Goal: Information Seeking & Learning: Check status

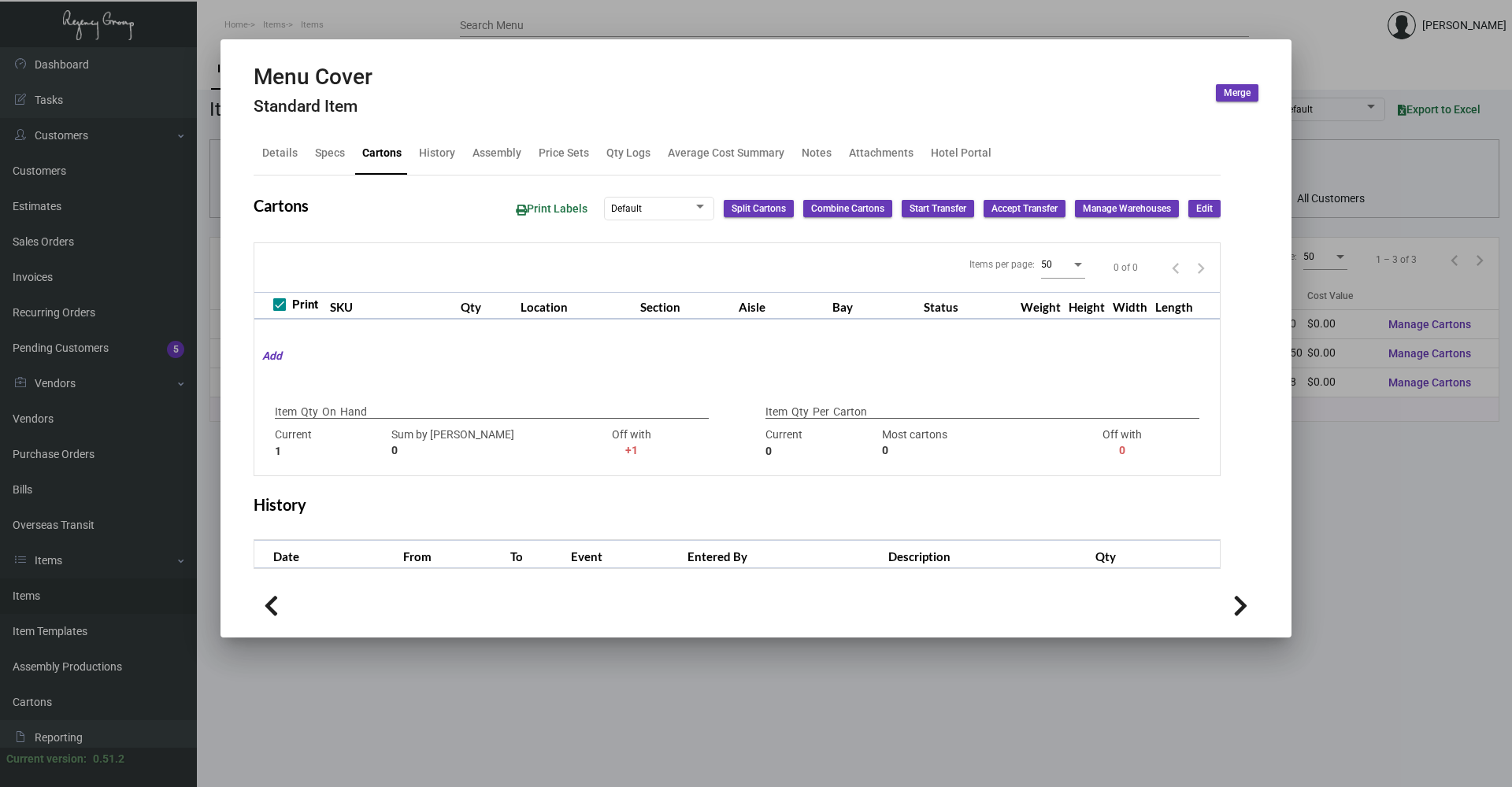
click at [352, 14] on div at bounding box center [756, 394] width 1512 height 787
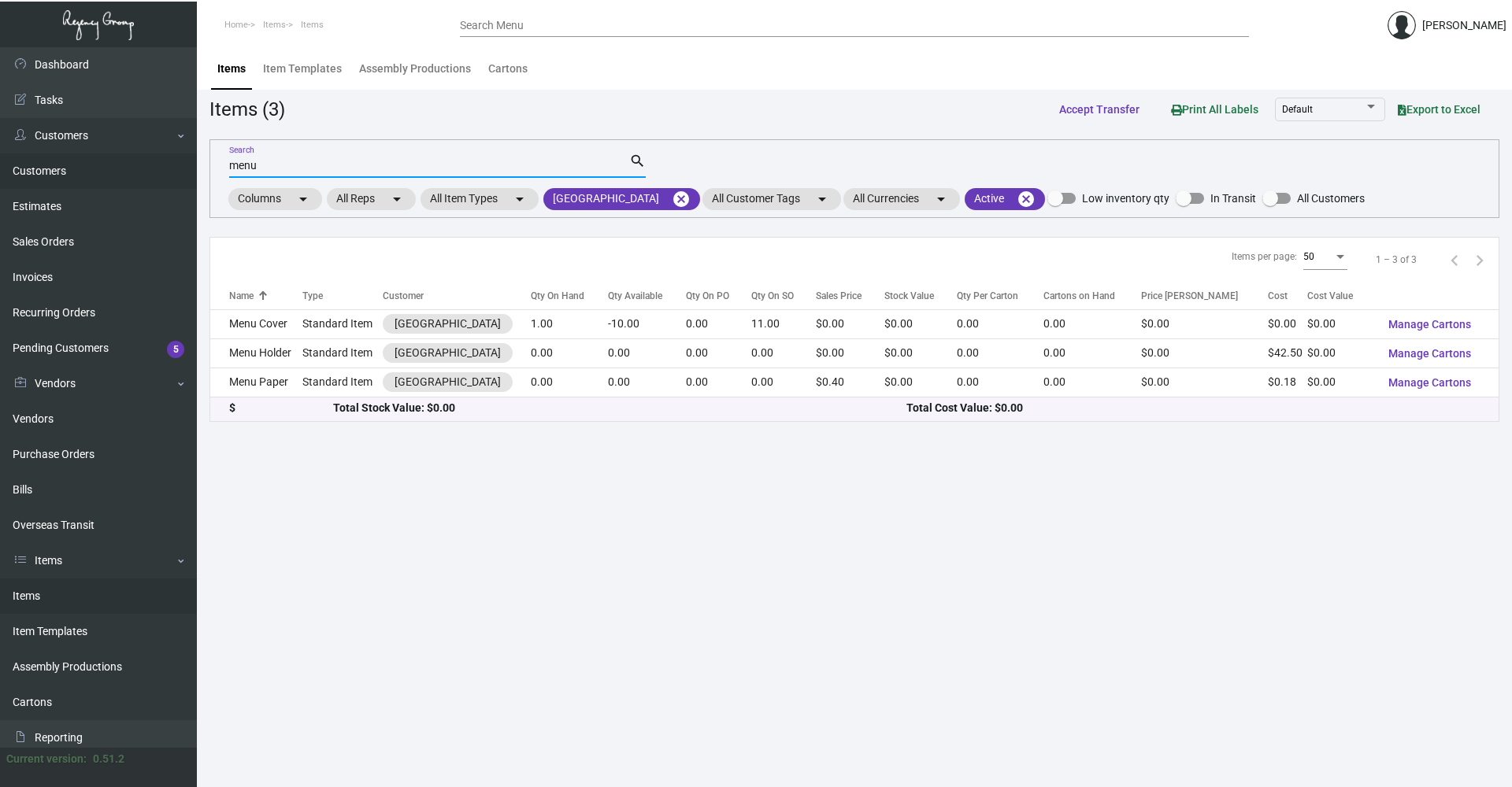
drag, startPoint x: 311, startPoint y: 168, endPoint x: 154, endPoint y: 168, distance: 157.0
click at [154, 168] on div "Dashboard Dashboard Tasks Customers Customers Estimates Sales Orders Invoices R…" at bounding box center [756, 417] width 1512 height 740
type input "apple"
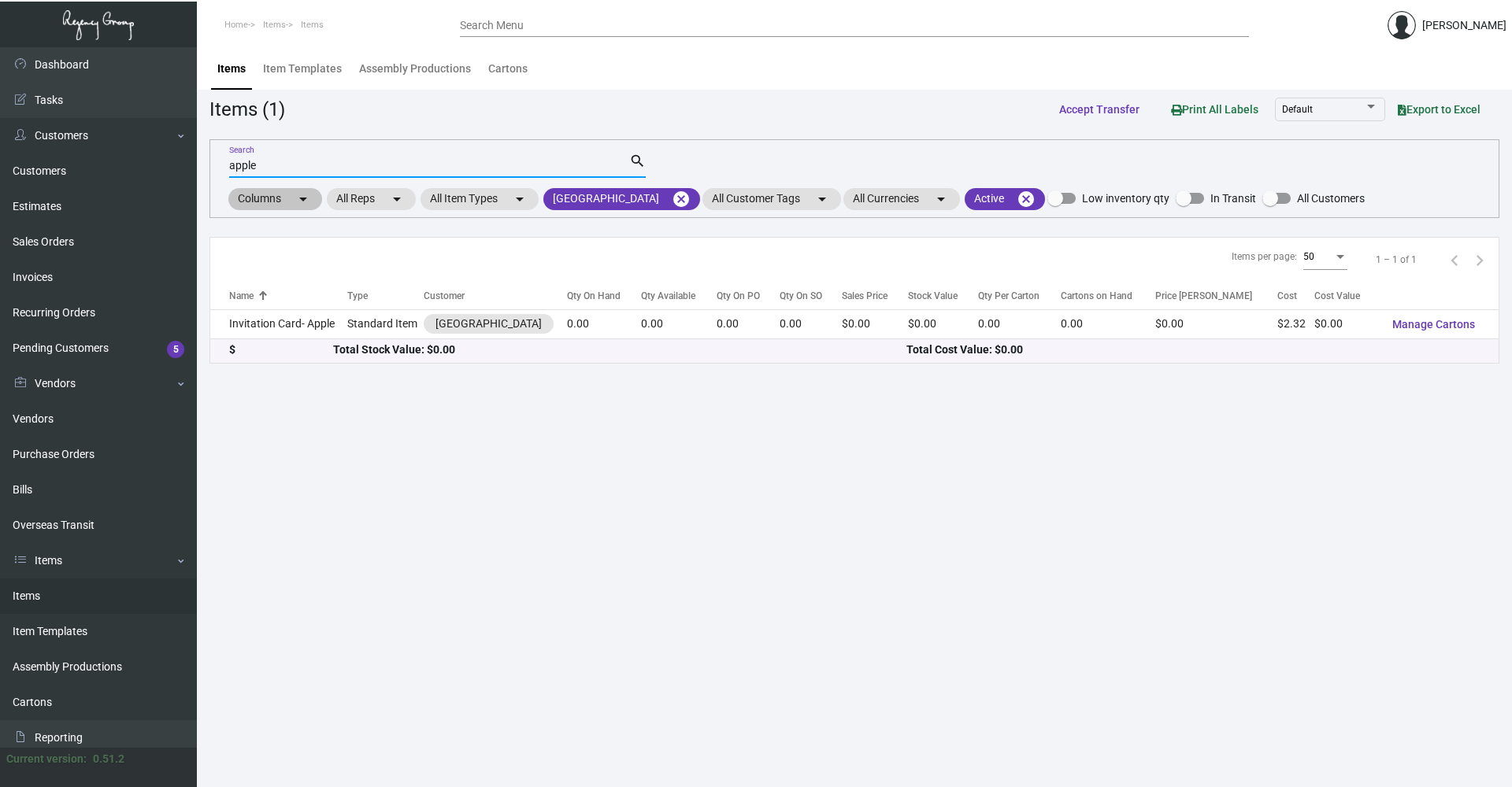
drag, startPoint x: 269, startPoint y: 160, endPoint x: 269, endPoint y: 191, distance: 31.0
click at [252, 172] on input "apple" at bounding box center [429, 166] width 400 height 12
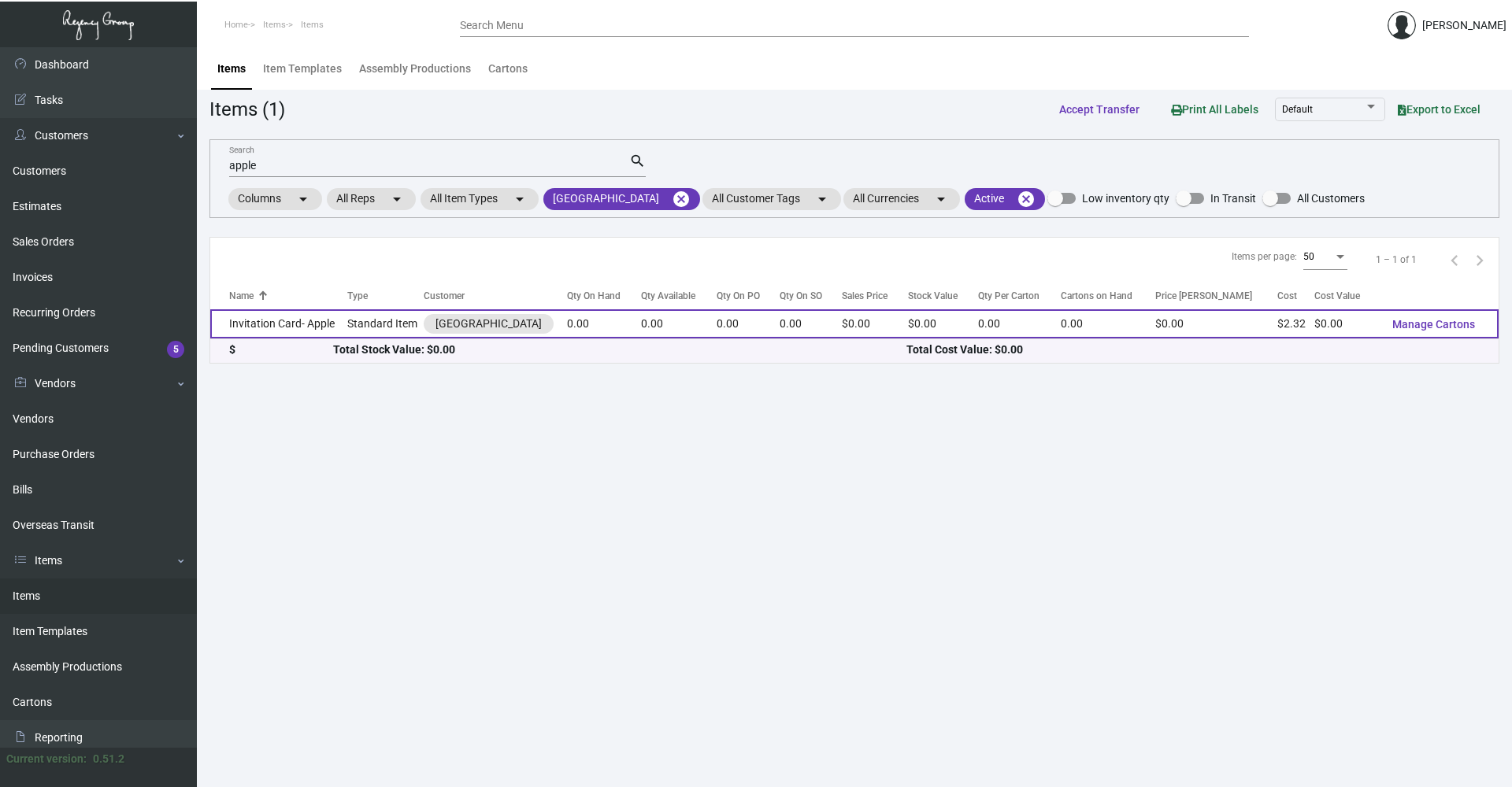
click at [332, 327] on td "Invitation Card- Apple" at bounding box center [279, 324] width 137 height 29
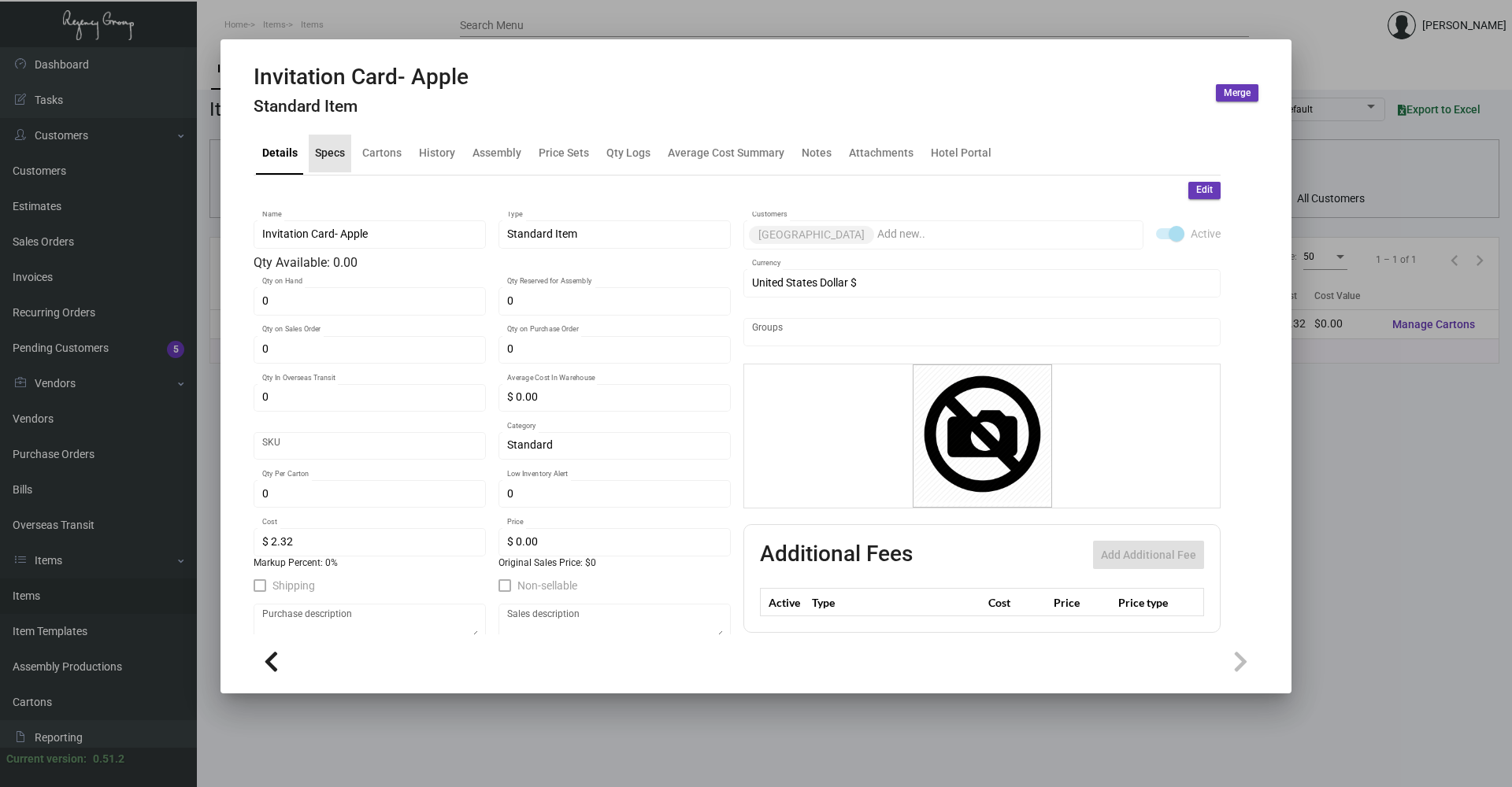
click at [336, 156] on div "Specs" at bounding box center [330, 153] width 30 height 17
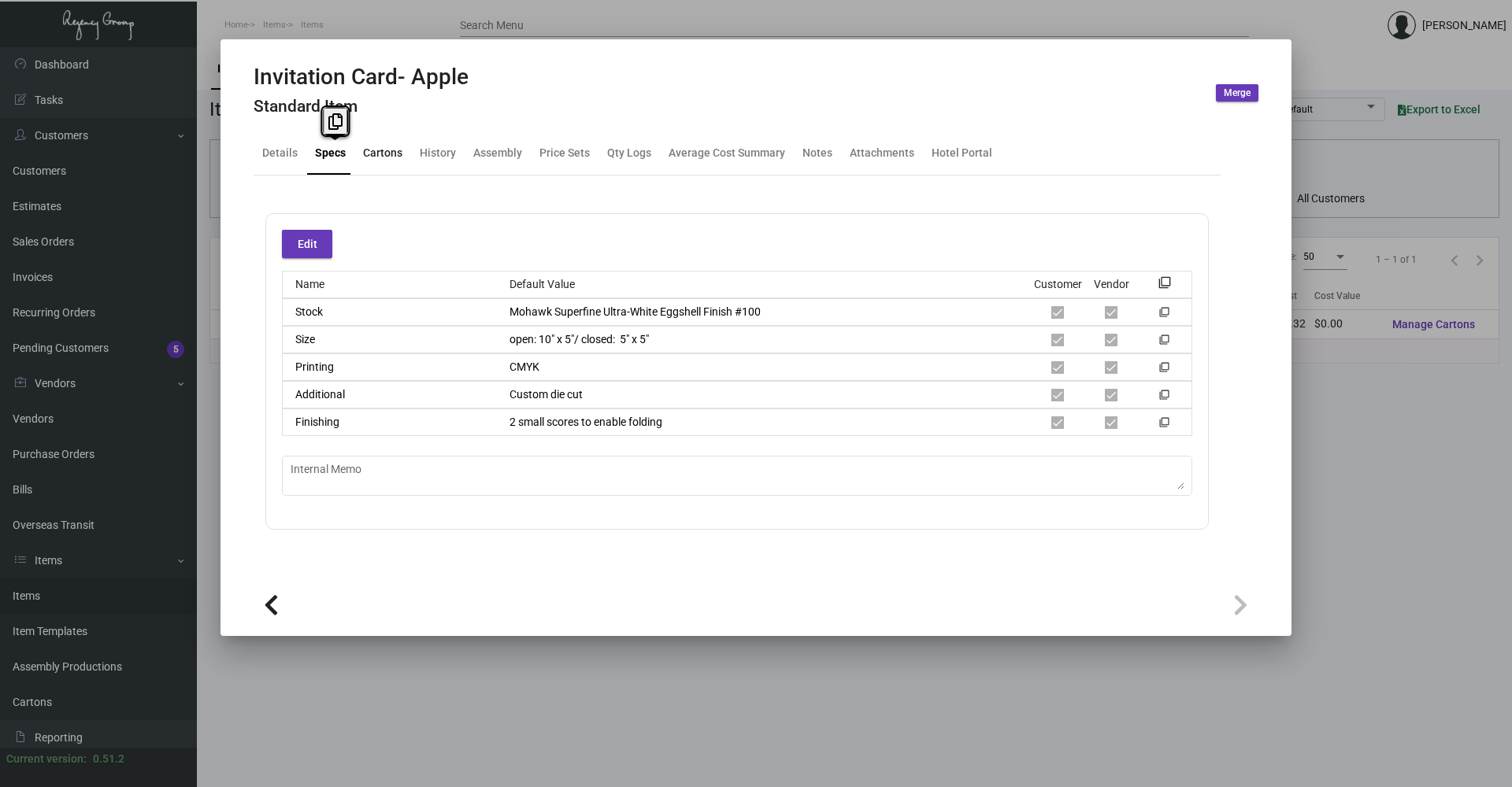
drag, startPoint x: 336, startPoint y: 156, endPoint x: 384, endPoint y: 137, distance: 51.6
click at [385, 152] on div "Cartons" at bounding box center [382, 153] width 40 height 17
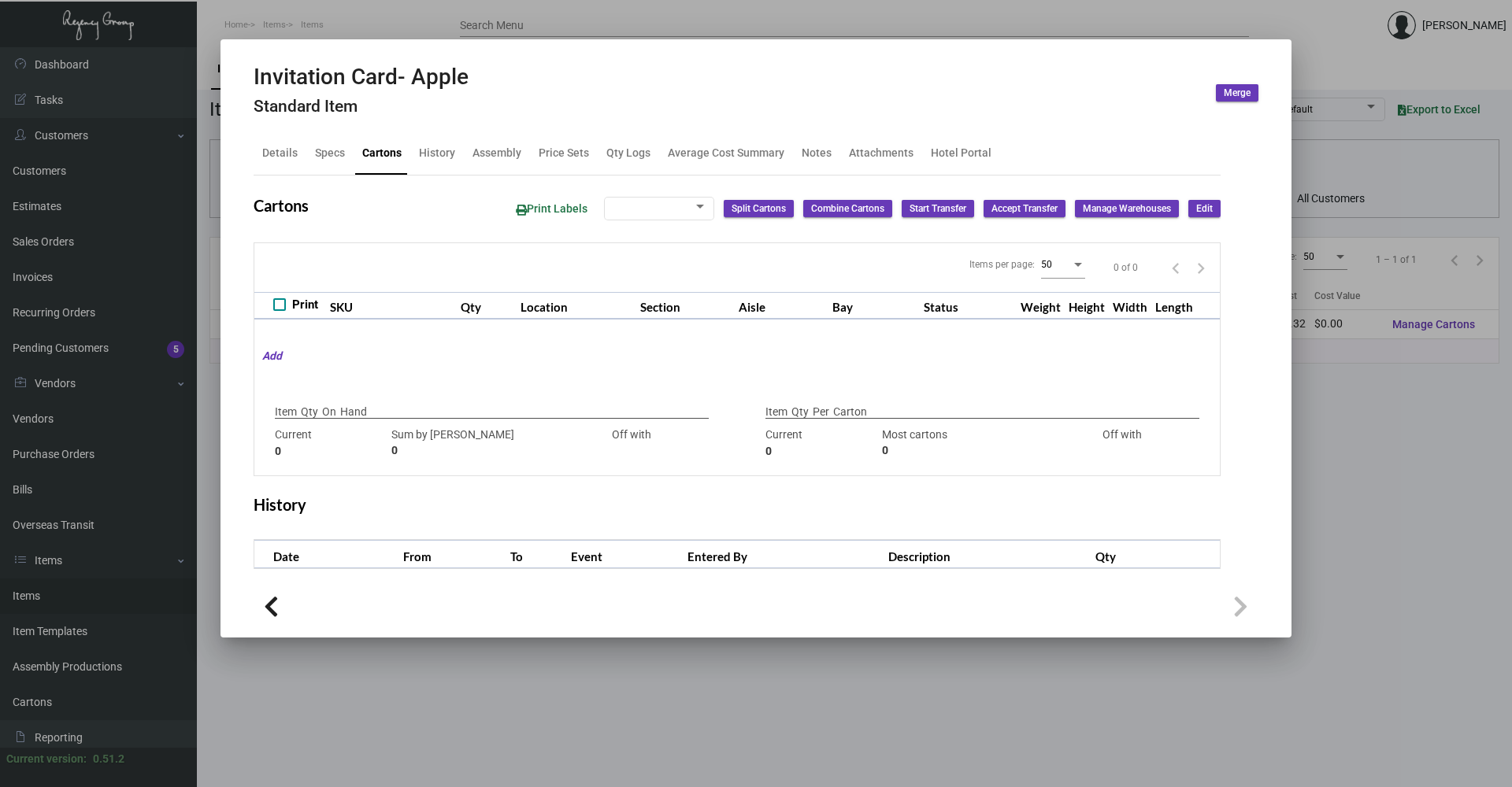
checkbox input "true"
type input "0"
drag, startPoint x: 308, startPoint y: 0, endPoint x: 313, endPoint y: 18, distance: 18.7
click at [308, 2] on div at bounding box center [756, 394] width 1512 height 787
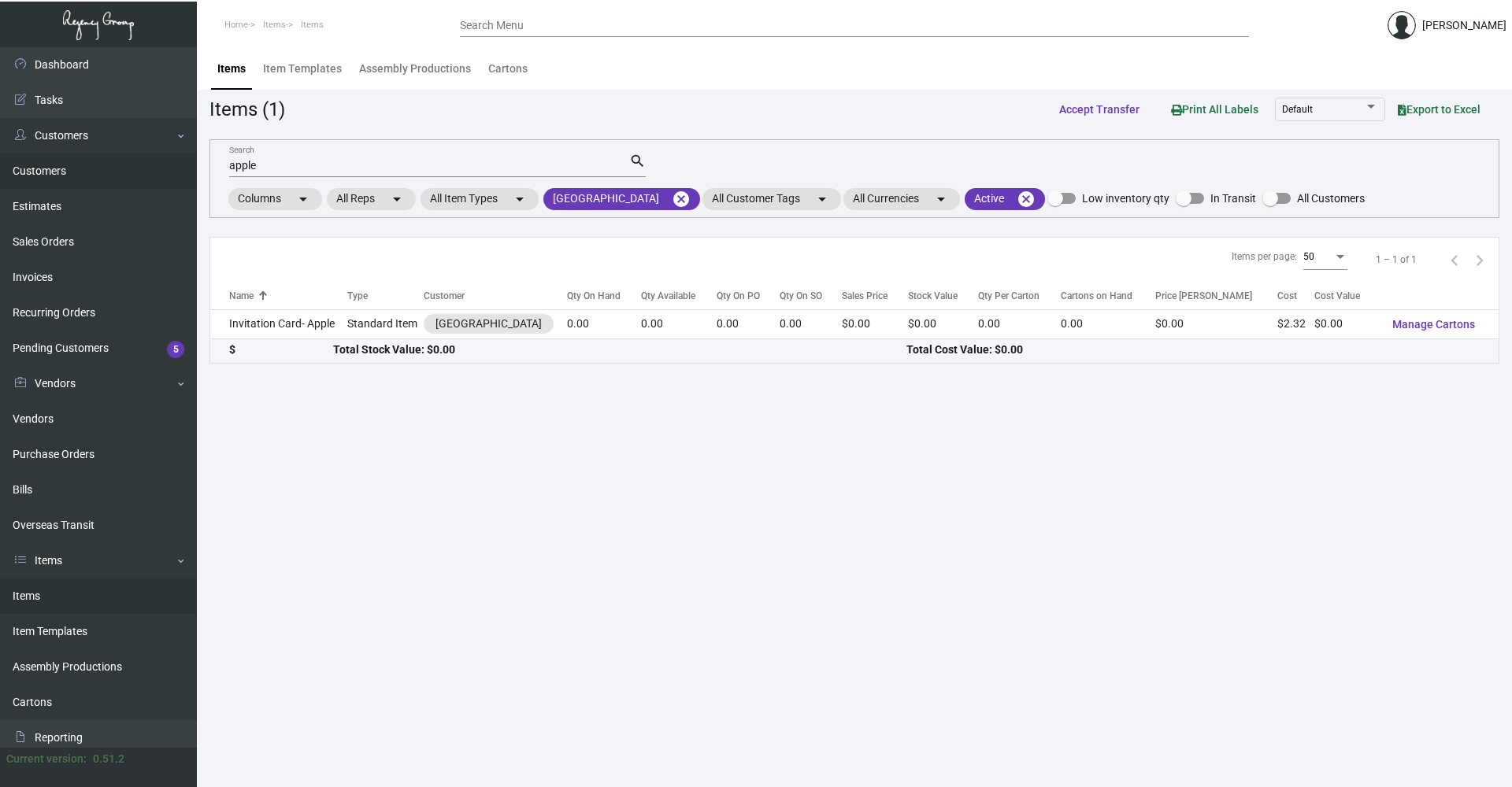
drag, startPoint x: 272, startPoint y: 171, endPoint x: 161, endPoint y: 170, distance: 111.0
click at [161, 170] on div "Dashboard Dashboard Tasks Customers Customers Estimates Sales Orders Invoices R…" at bounding box center [756, 417] width 1512 height 740
drag, startPoint x: 161, startPoint y: 170, endPoint x: 319, endPoint y: 165, distance: 158.1
click at [319, 165] on input "apple" at bounding box center [429, 166] width 400 height 12
type input "a"
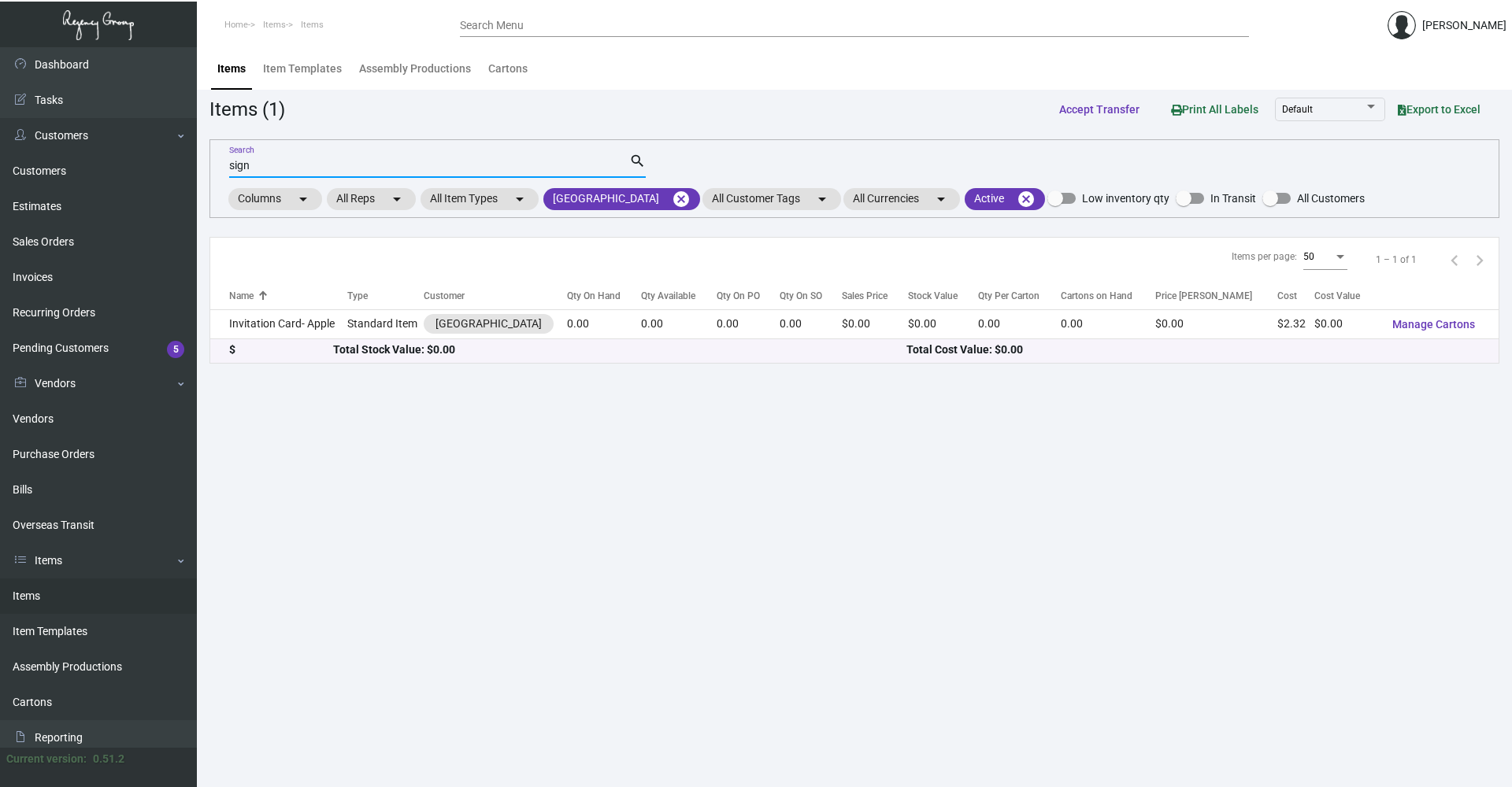
type input "sign"
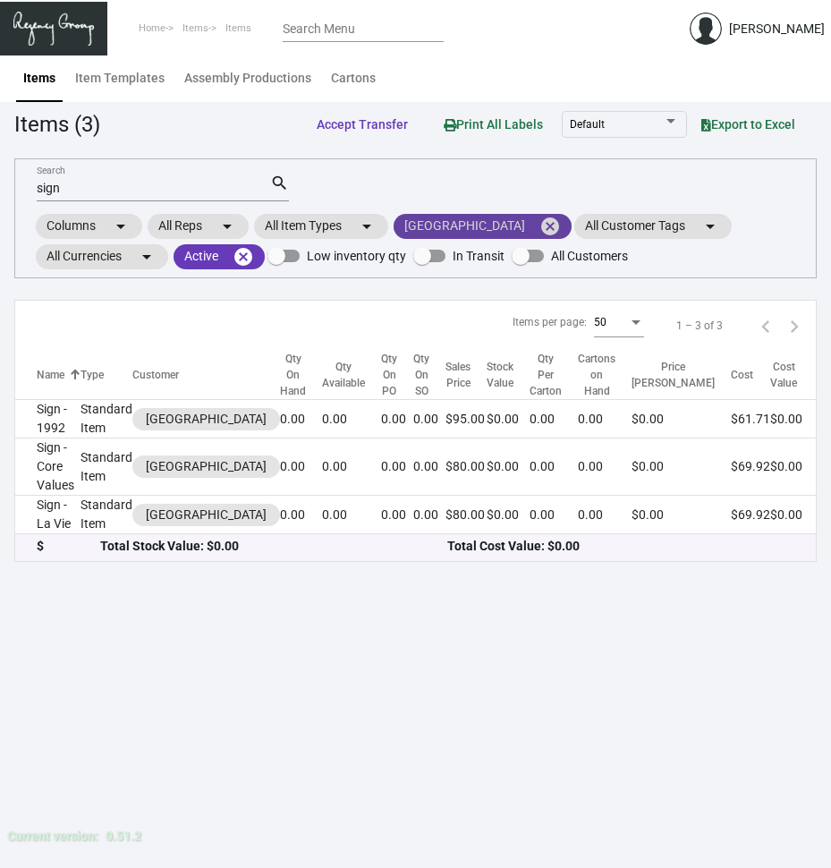
click at [539, 225] on mat-icon "cancel" at bounding box center [549, 226] width 21 height 21
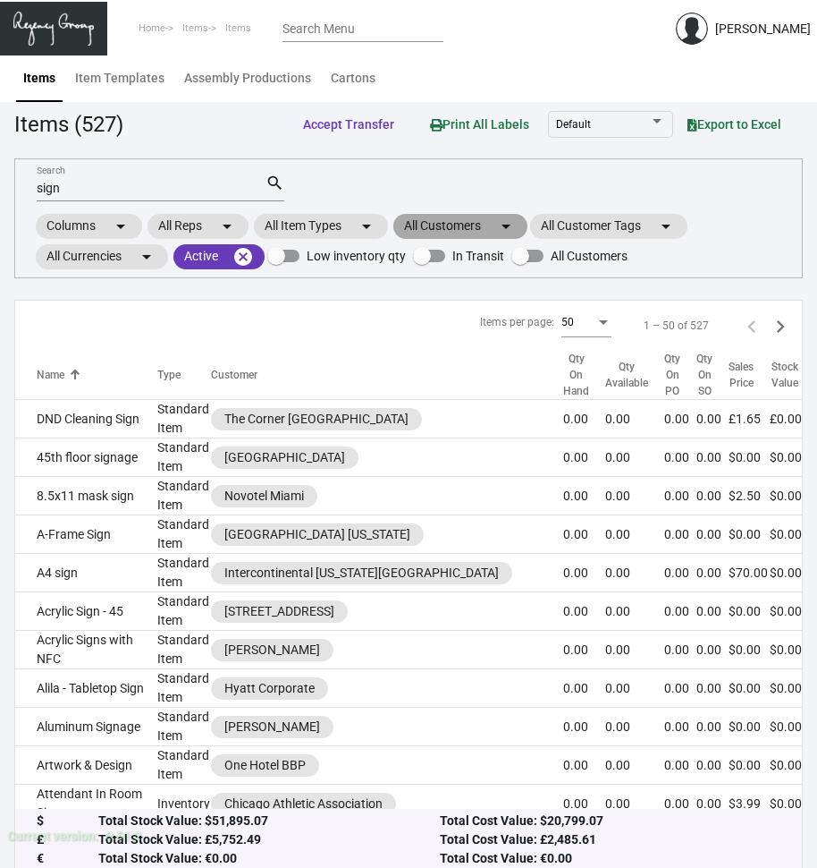
click at [486, 224] on mat-chip "All Customers arrow_drop_down" at bounding box center [461, 226] width 134 height 25
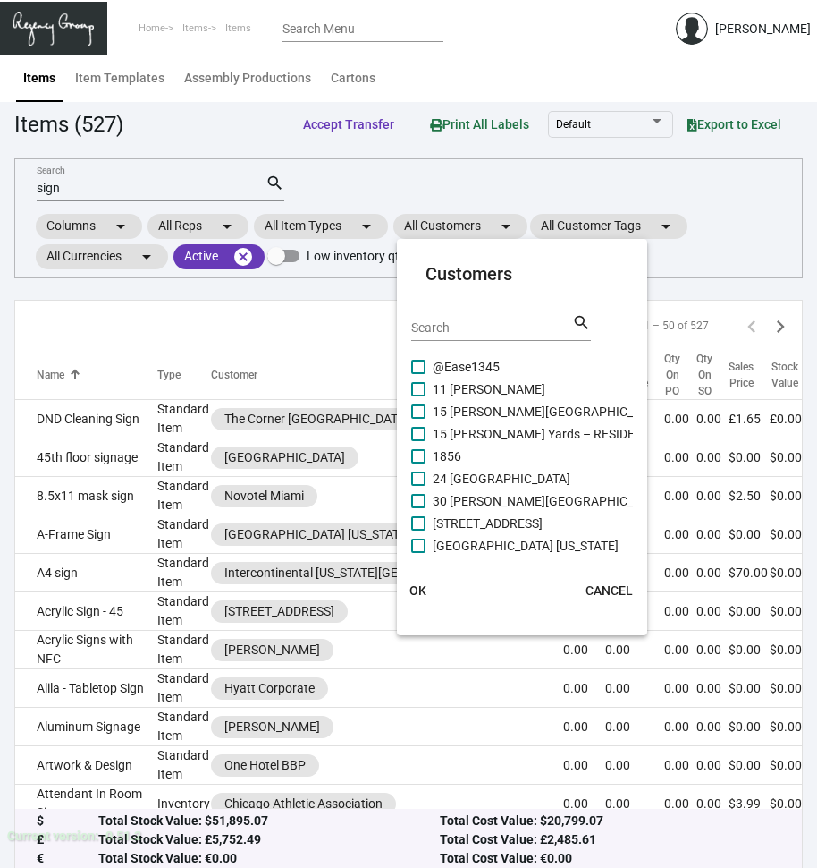
drag, startPoint x: 463, startPoint y: 351, endPoint x: 465, endPoint y: 339, distance: 11.8
click at [463, 349] on div "Search search" at bounding box center [501, 334] width 180 height 44
click at [466, 336] on div "Search" at bounding box center [491, 327] width 161 height 28
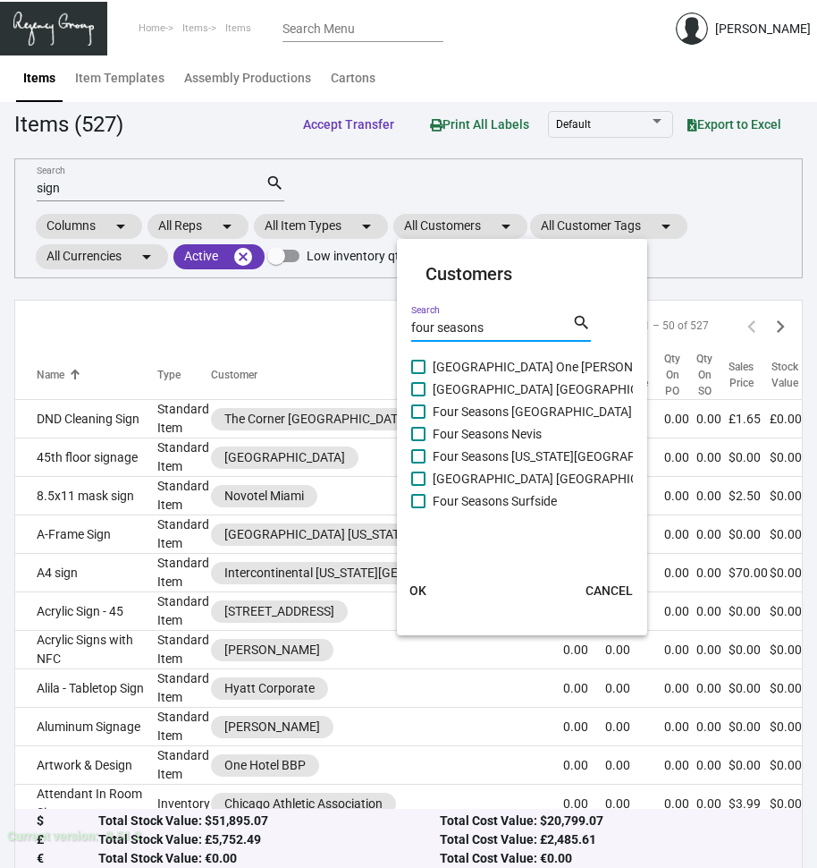
type input "four seasons"
click at [421, 461] on span at bounding box center [418, 456] width 14 height 14
click at [419, 463] on input "Four Seasons [US_STATE][GEOGRAPHIC_DATA]" at bounding box center [418, 463] width 1 height 1
checkbox input "true"
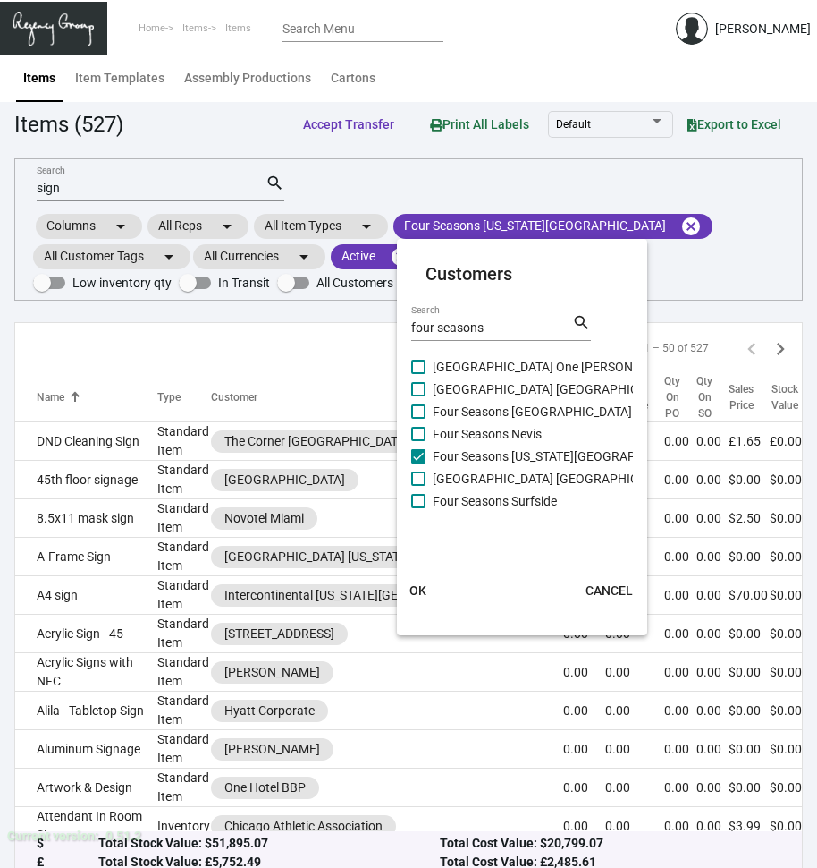
click at [421, 590] on span "OK" at bounding box center [418, 590] width 17 height 14
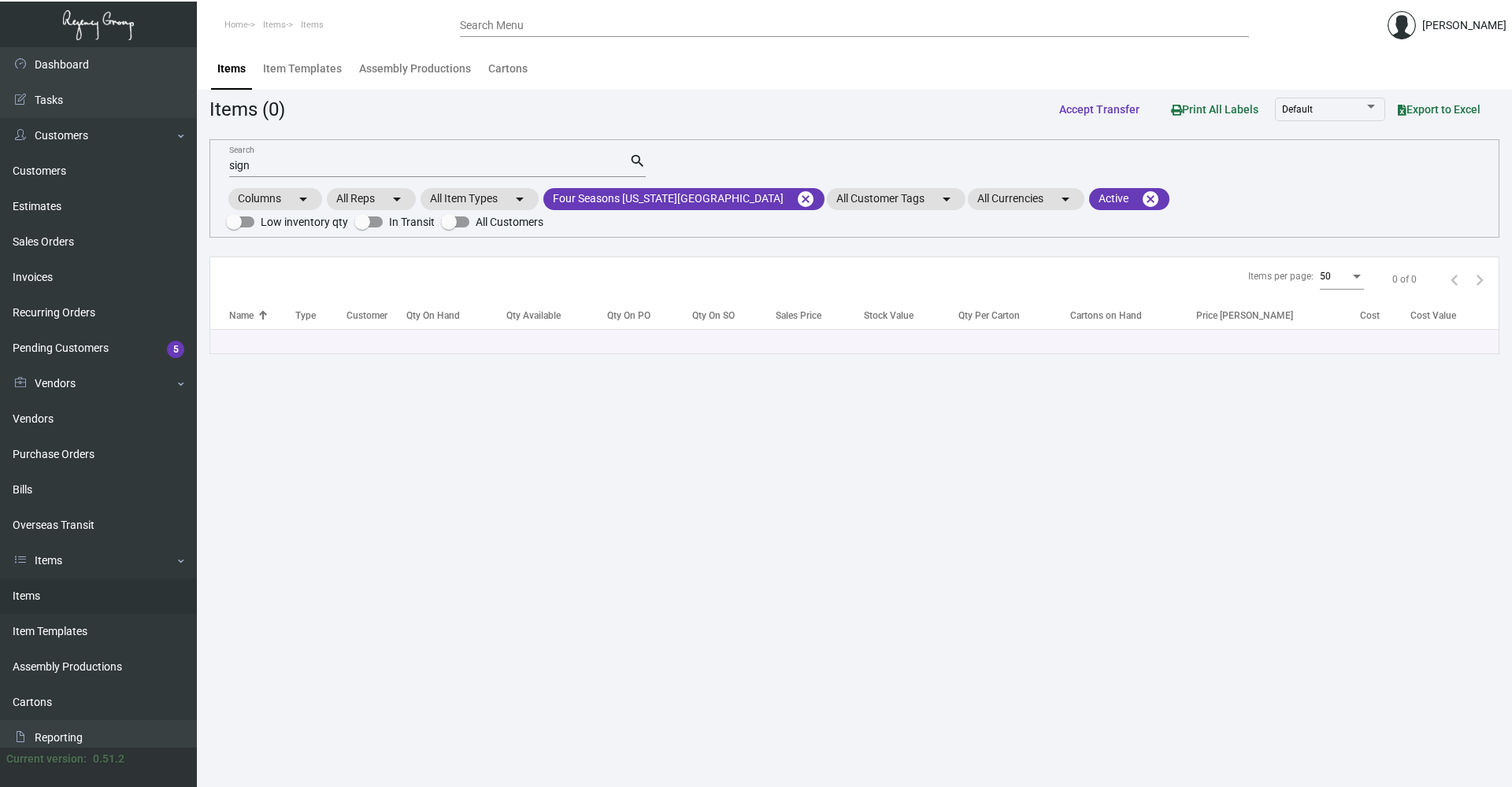
drag, startPoint x: 309, startPoint y: 175, endPoint x: 261, endPoint y: 175, distance: 48.0
click at [261, 175] on div "sign Search" at bounding box center [429, 165] width 400 height 25
drag, startPoint x: 257, startPoint y: 167, endPoint x: 153, endPoint y: 142, distance: 107.0
click at [153, 143] on div "Dashboard Dashboard Tasks Customers Customers Estimates Sales Orders Invoices R…" at bounding box center [756, 417] width 1512 height 740
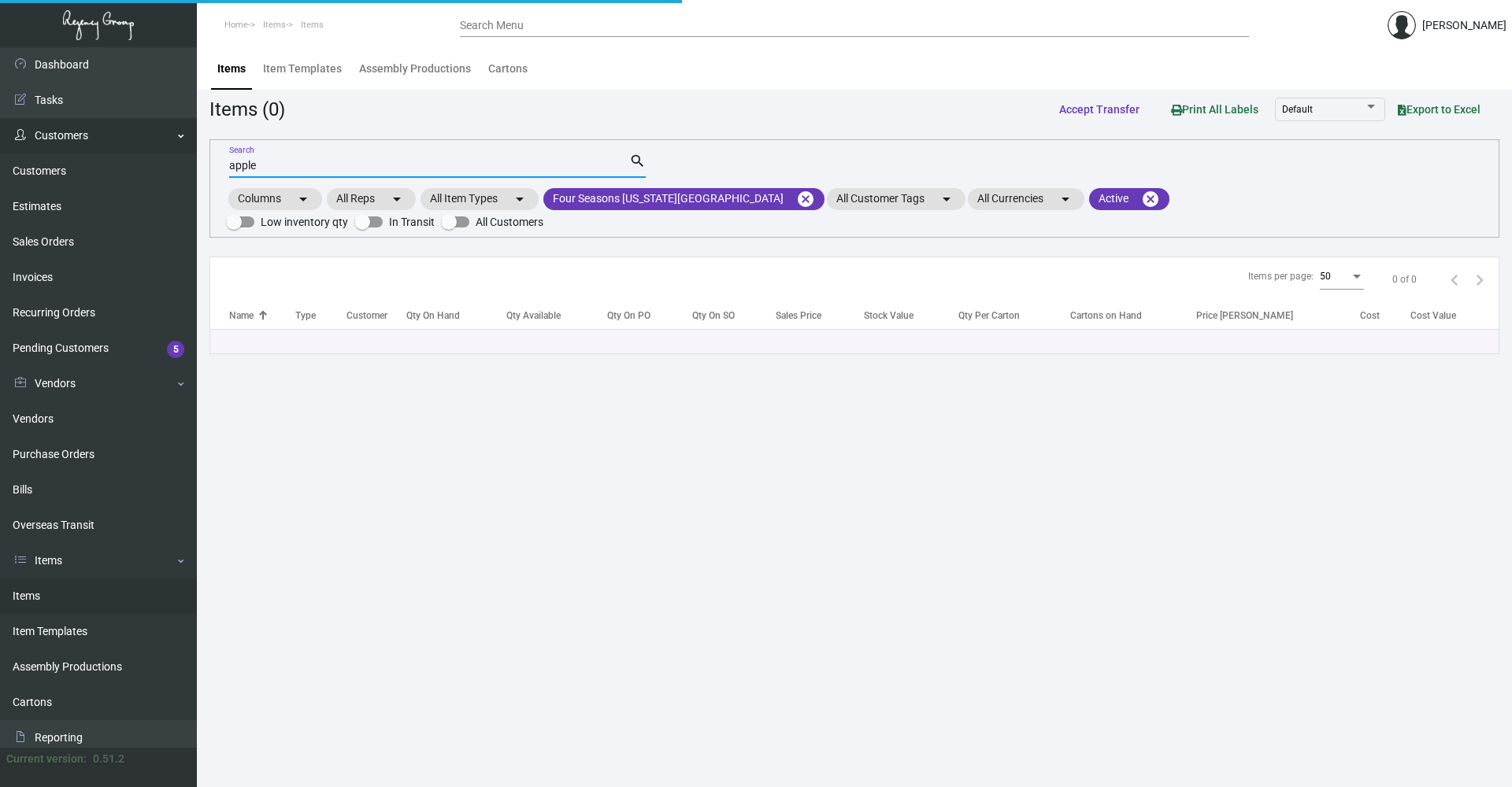
type input "apple"
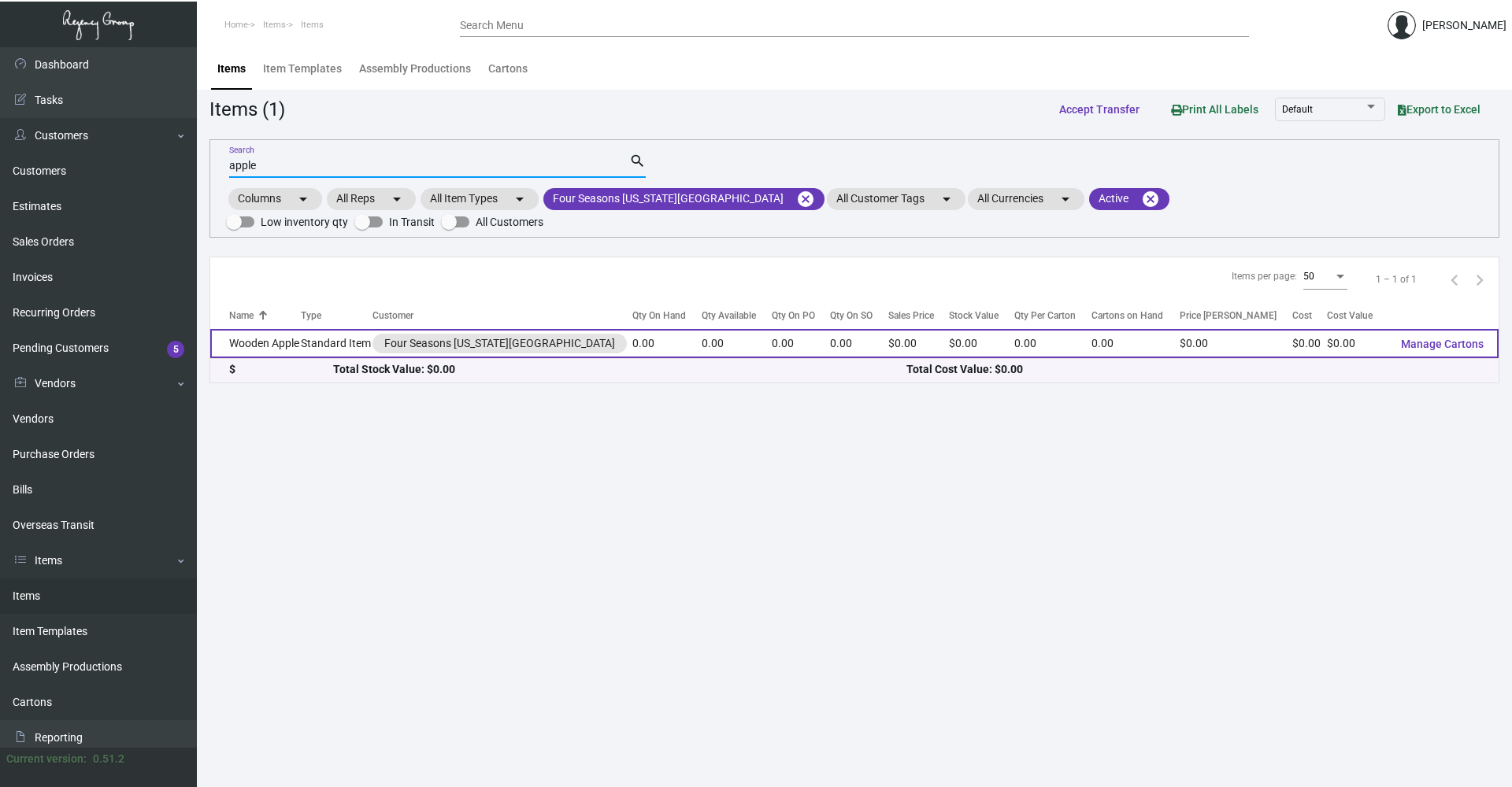
click at [334, 333] on td "Standard Item" at bounding box center [336, 343] width 71 height 29
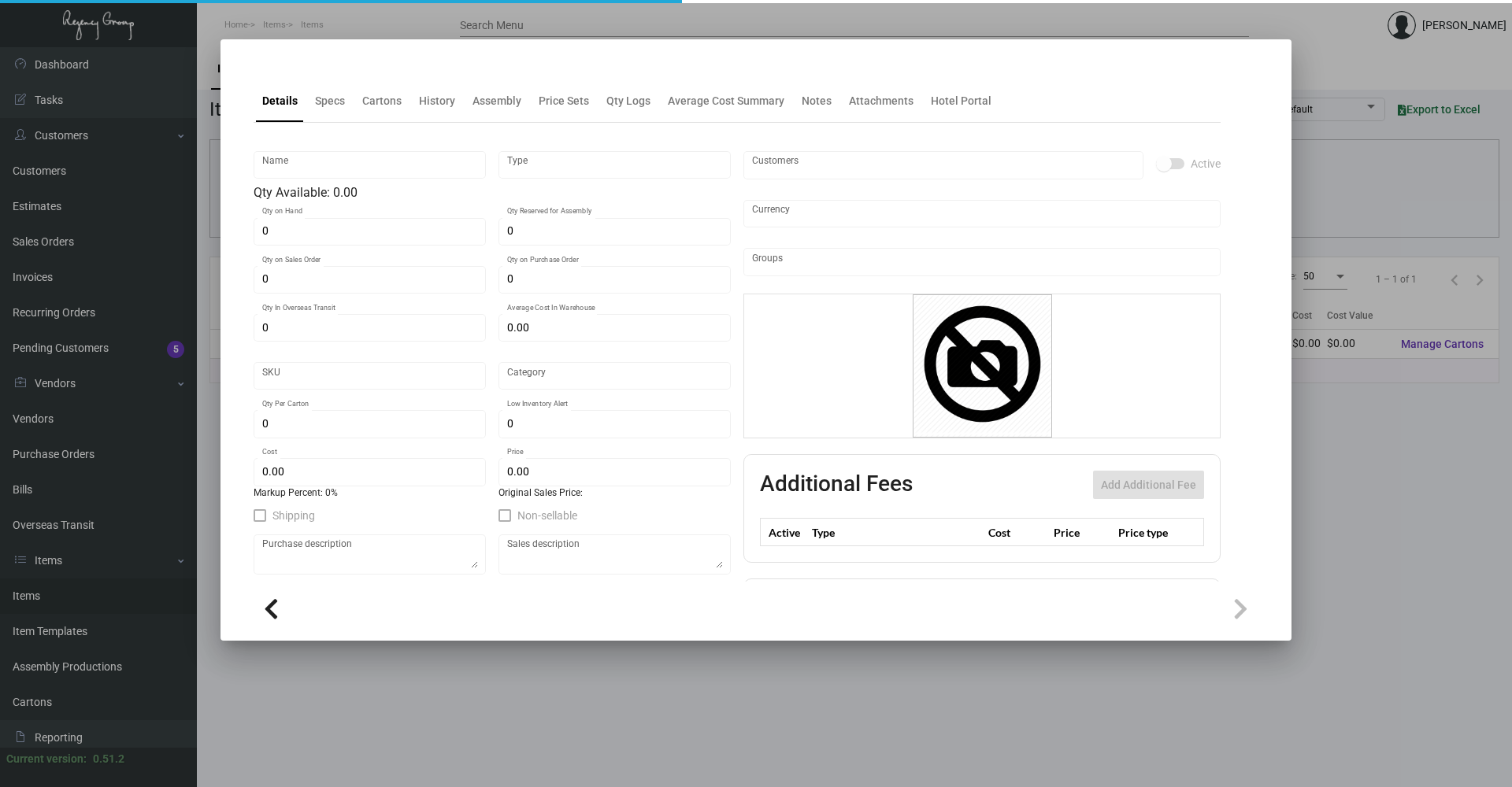
type input "Wooden Apple"
type input "Standard Item"
type input "$ 0.00"
type input "Overseas"
type input "$ 0.00"
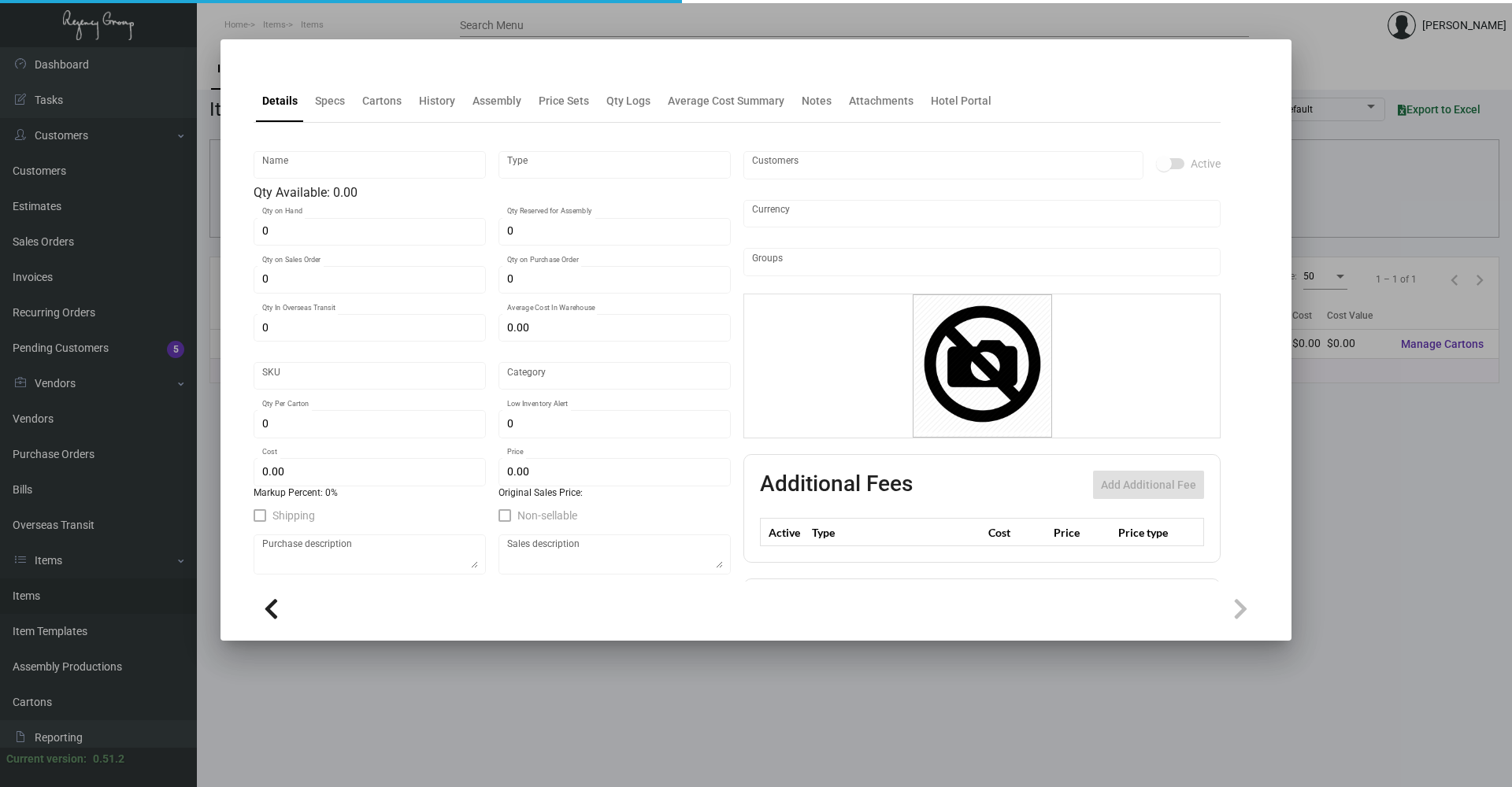
type input "$ 0.00"
checkbox input "true"
type input "United States Dollar $"
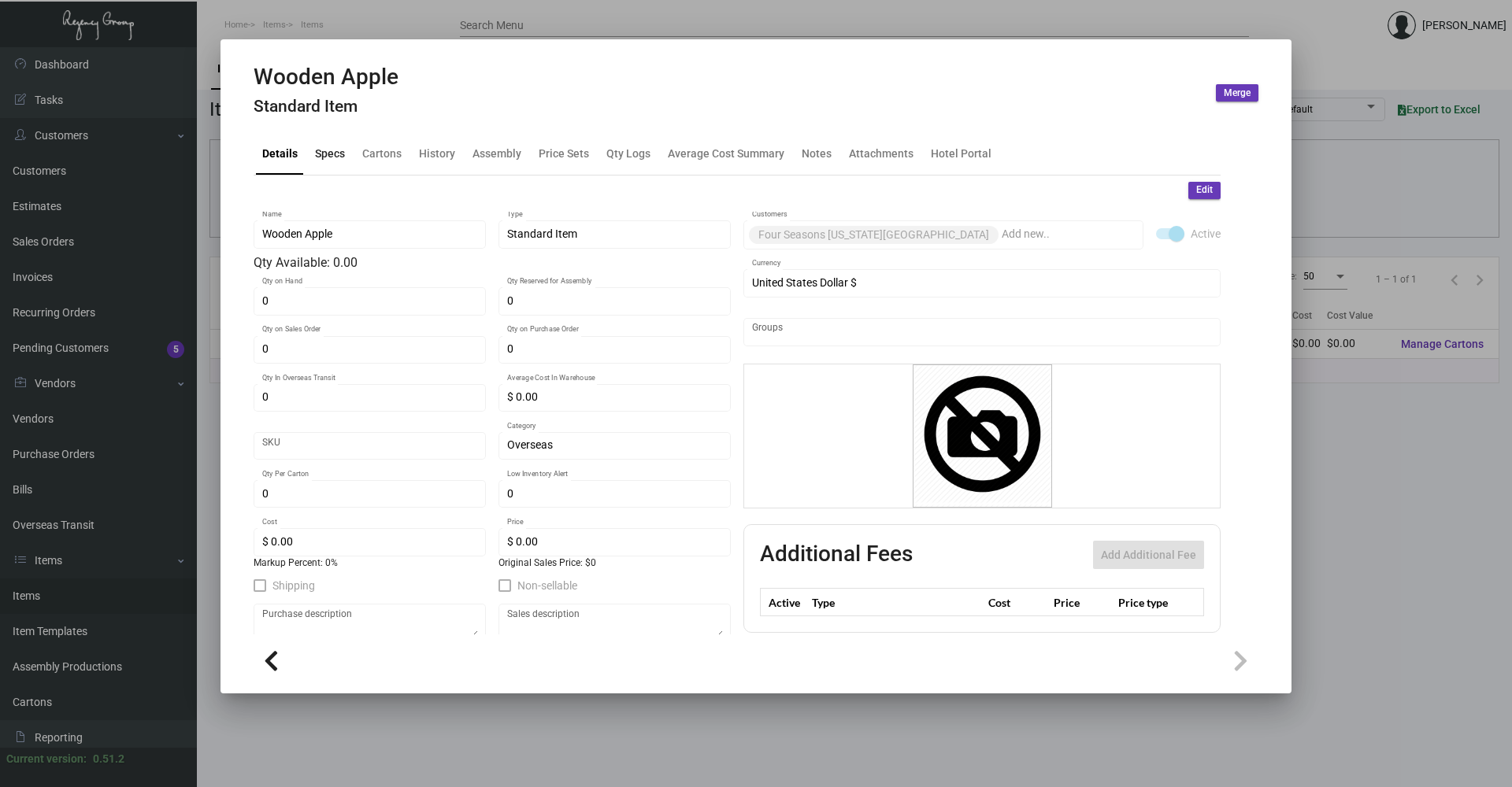
click at [344, 151] on div "Specs" at bounding box center [330, 153] width 42 height 38
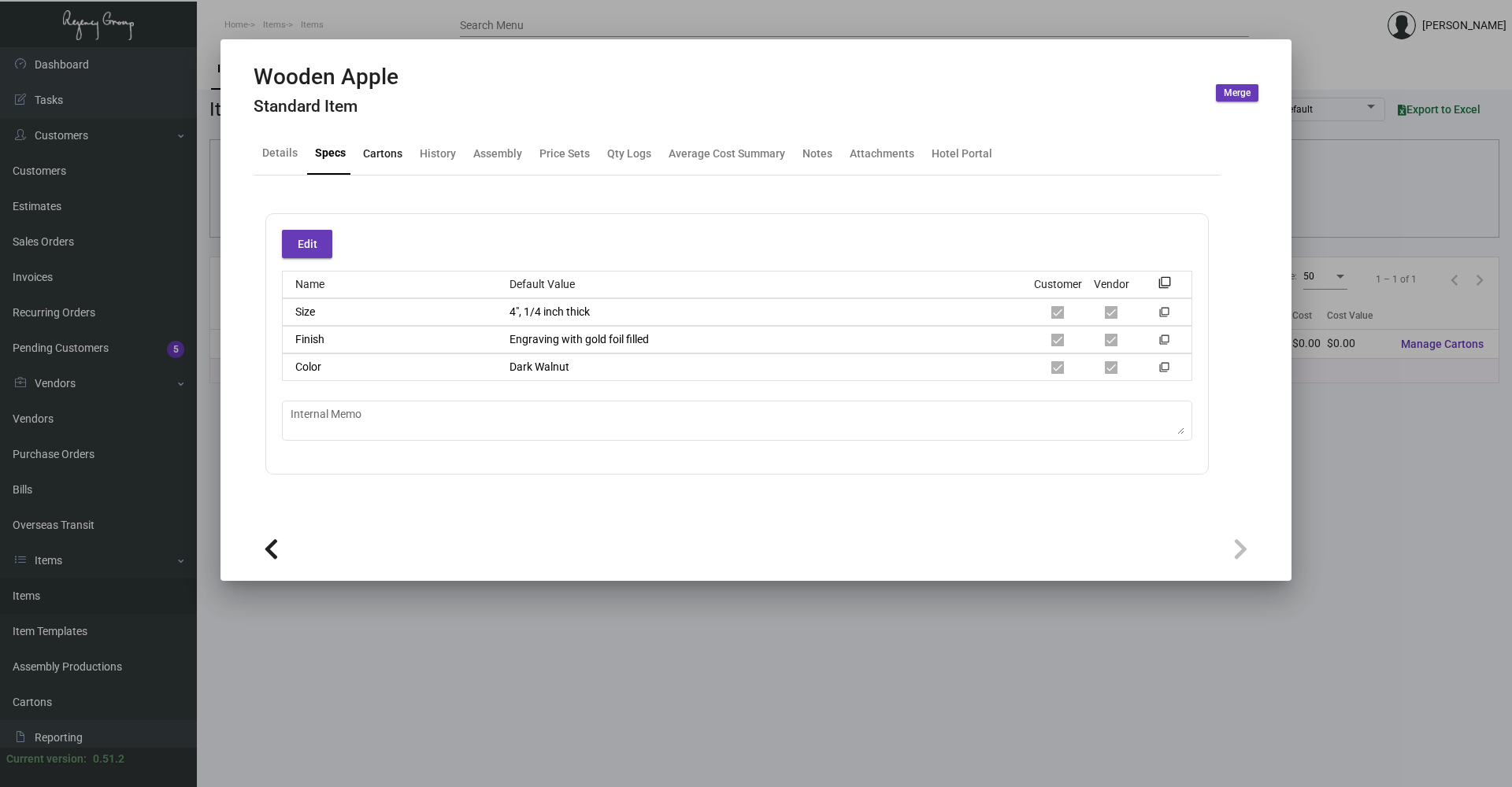
click at [384, 152] on div "Cartons" at bounding box center [382, 153] width 40 height 17
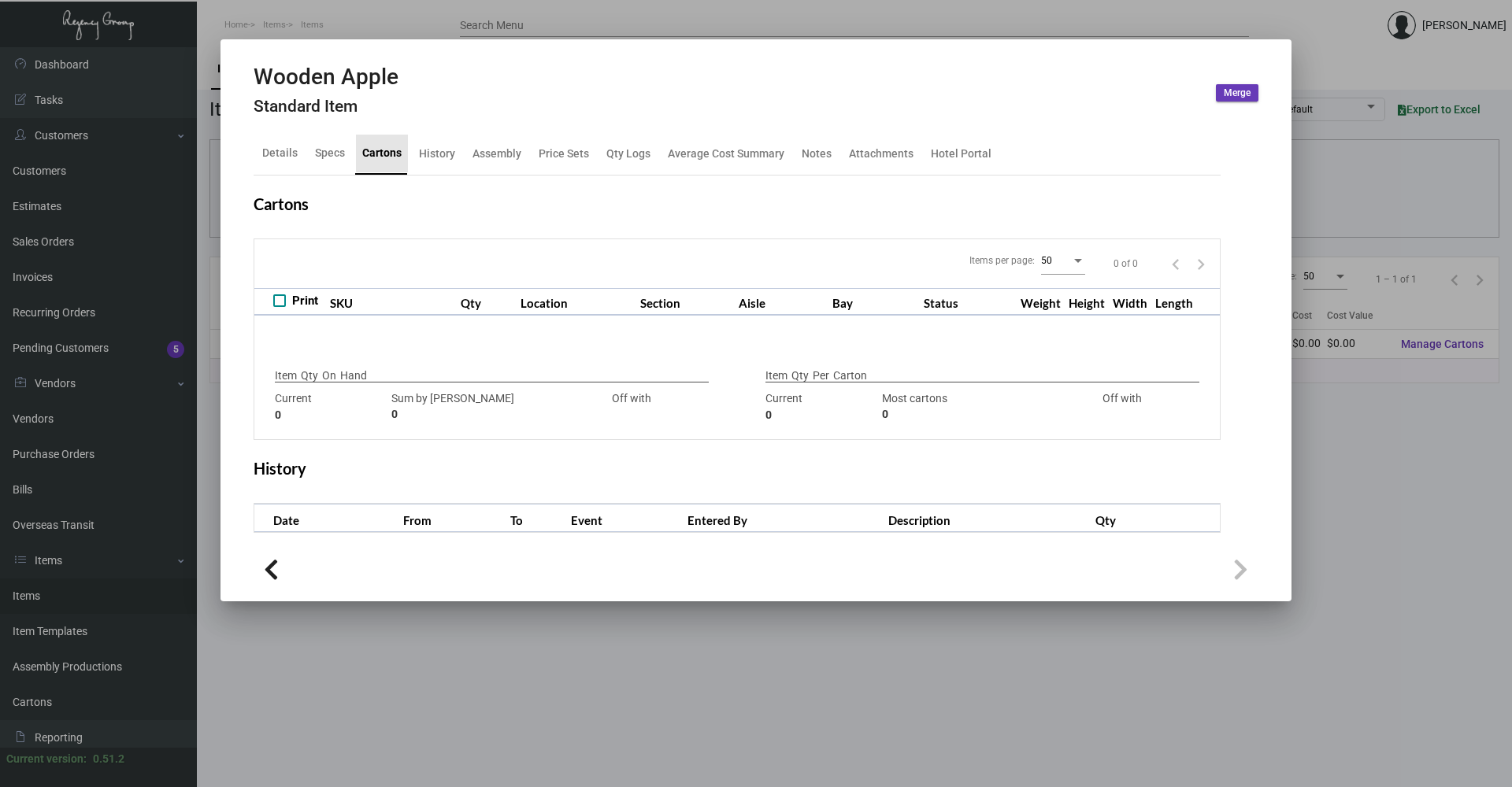
checkbox input "true"
type input "0"
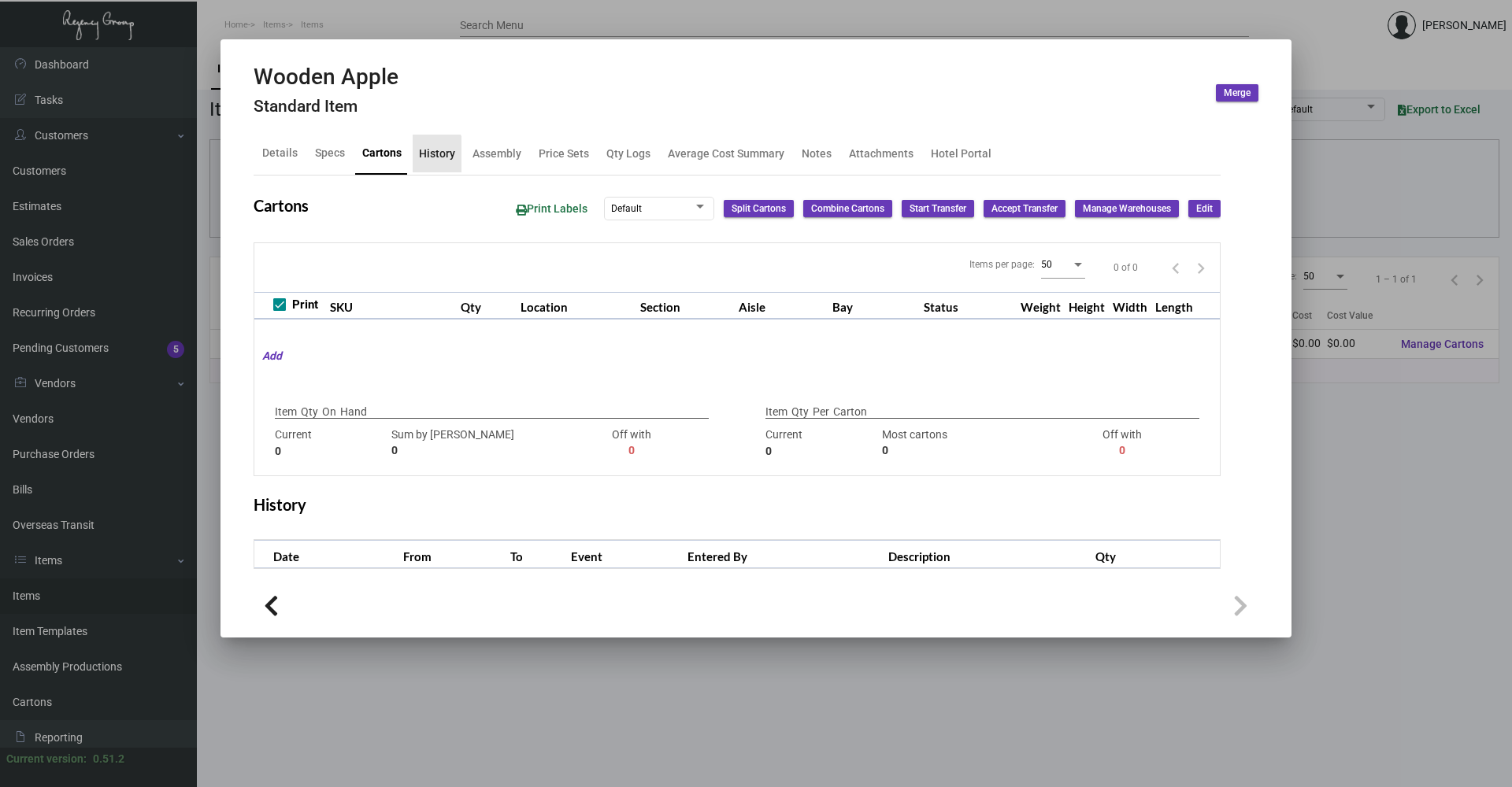
click at [424, 155] on div "History" at bounding box center [437, 153] width 36 height 17
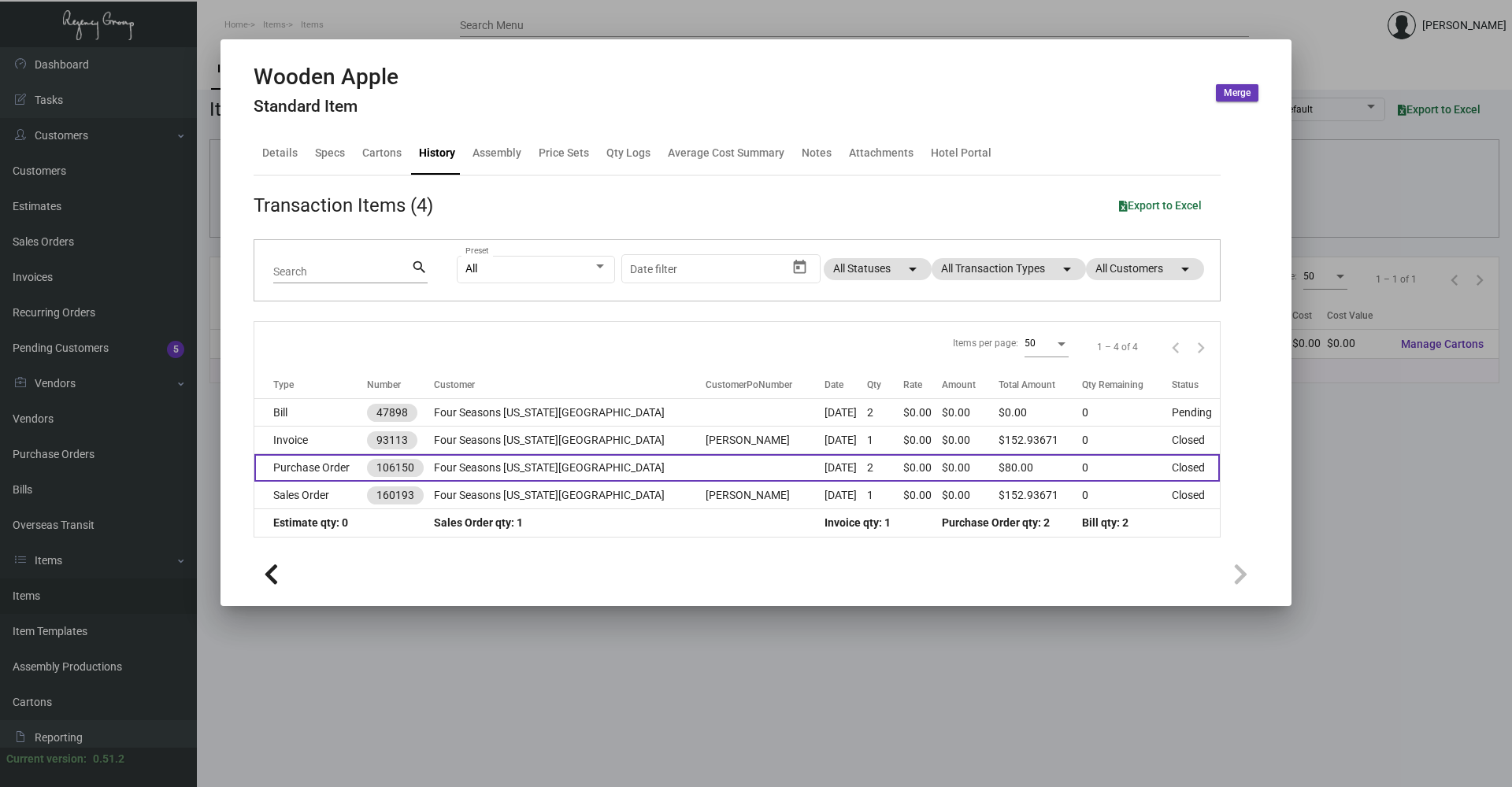
click at [616, 469] on td "Four Seasons [US_STATE][GEOGRAPHIC_DATA]" at bounding box center [570, 467] width 272 height 27
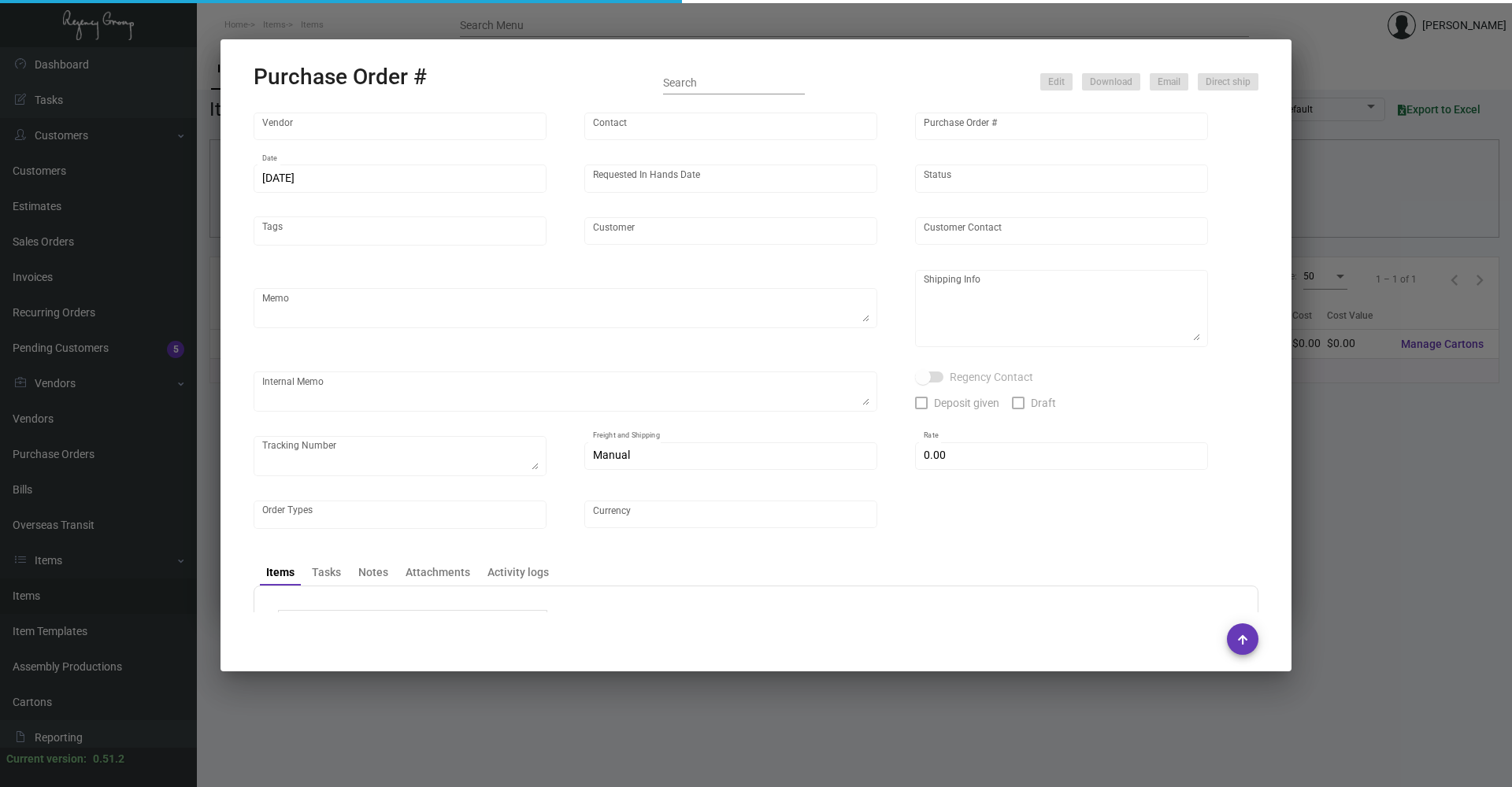
type input "Shanghai East Industrial Co., Ltd,"
type input "[PERSON_NAME]"
type input "106150"
type input "[DATE]"
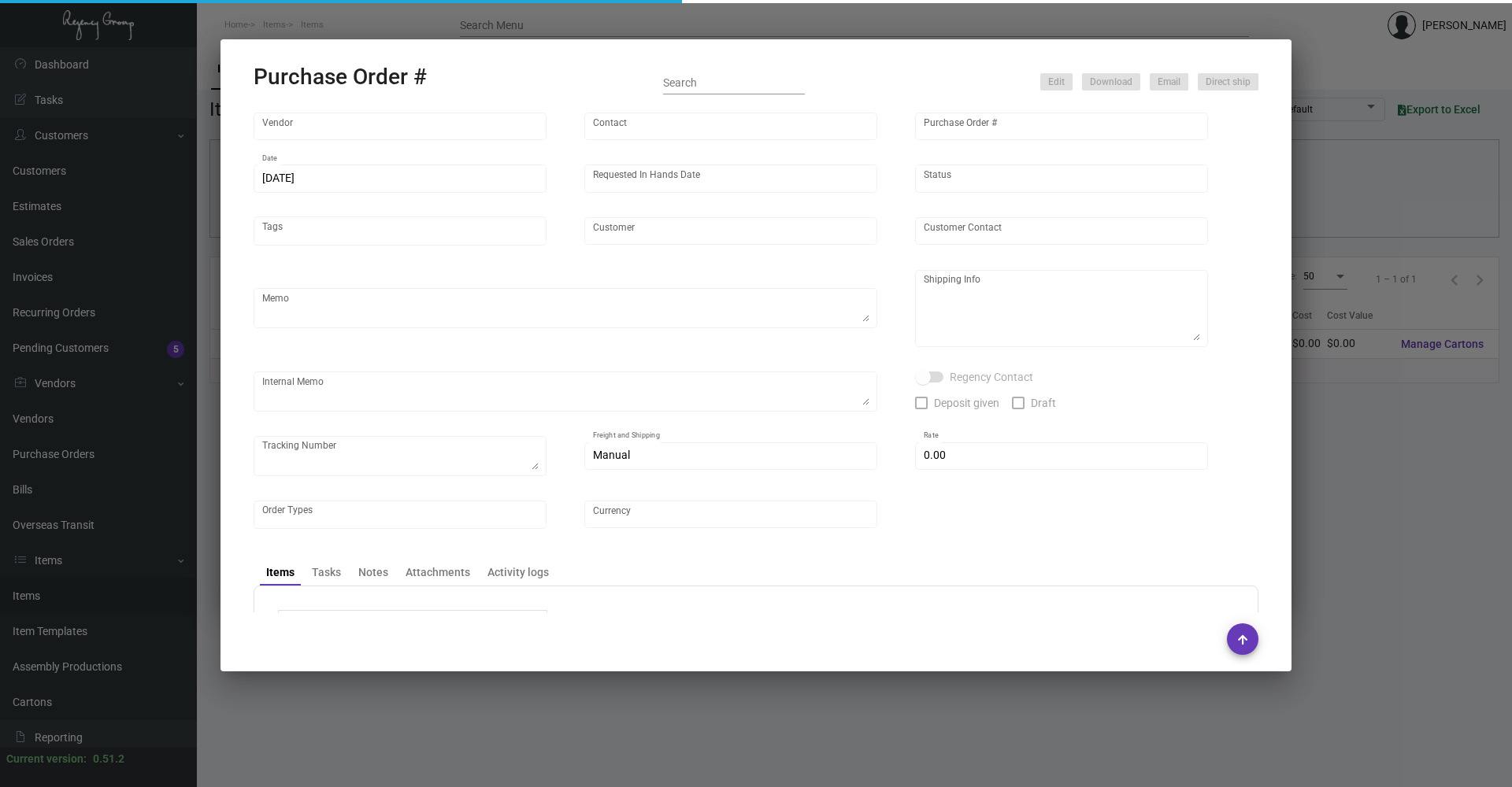
type input "Four Seasons [US_STATE][GEOGRAPHIC_DATA]"
type textarea "Please ship directly to our NY office."
type textarea "Regency Group [GEOGRAPHIC_DATA] [STREET_ADDRESS][US_STATE]"
type textarea "fee not to be paid"
checkbox input "true"
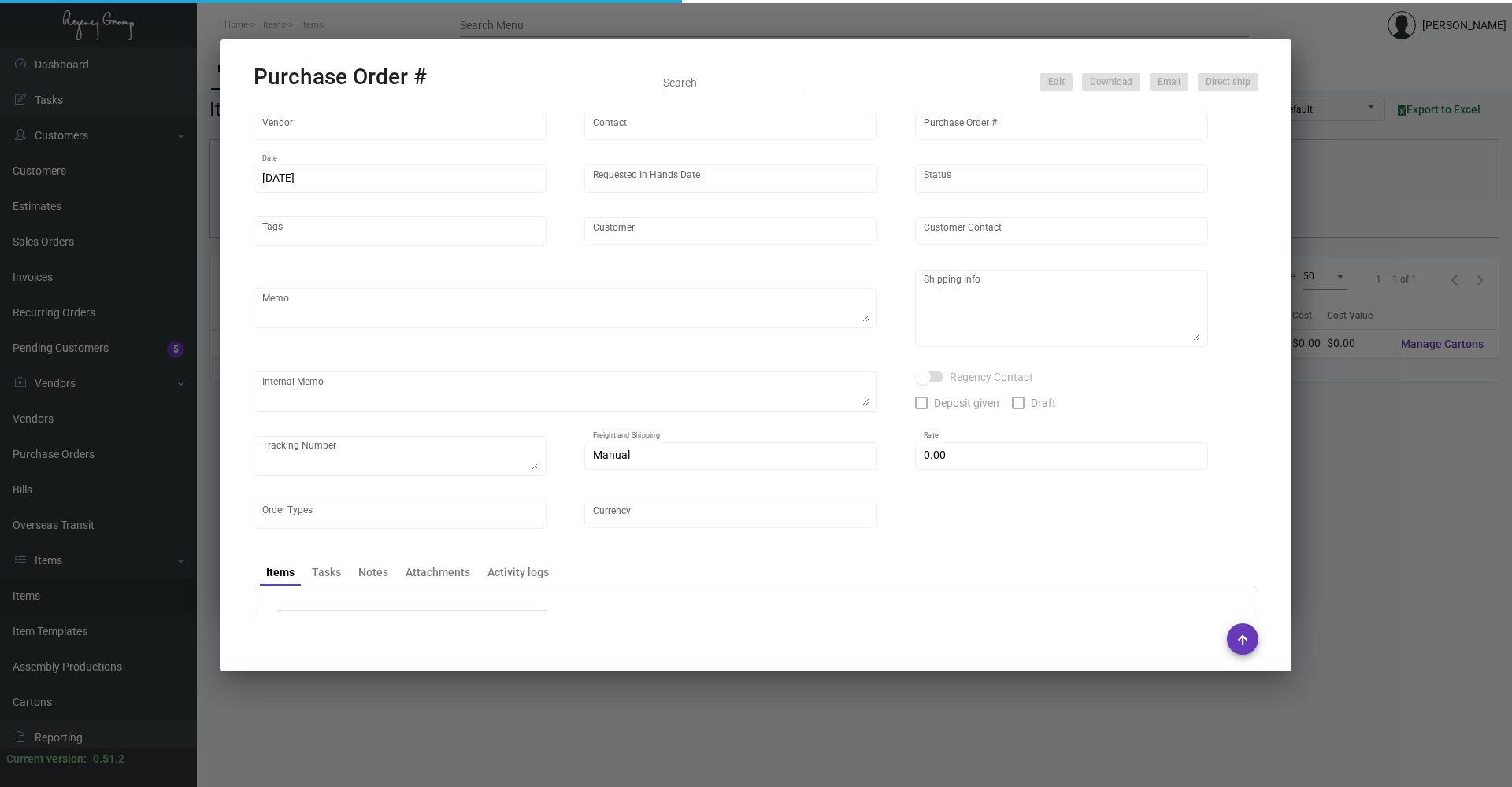
type input "$ 0.00"
type input "United States Dollar $"
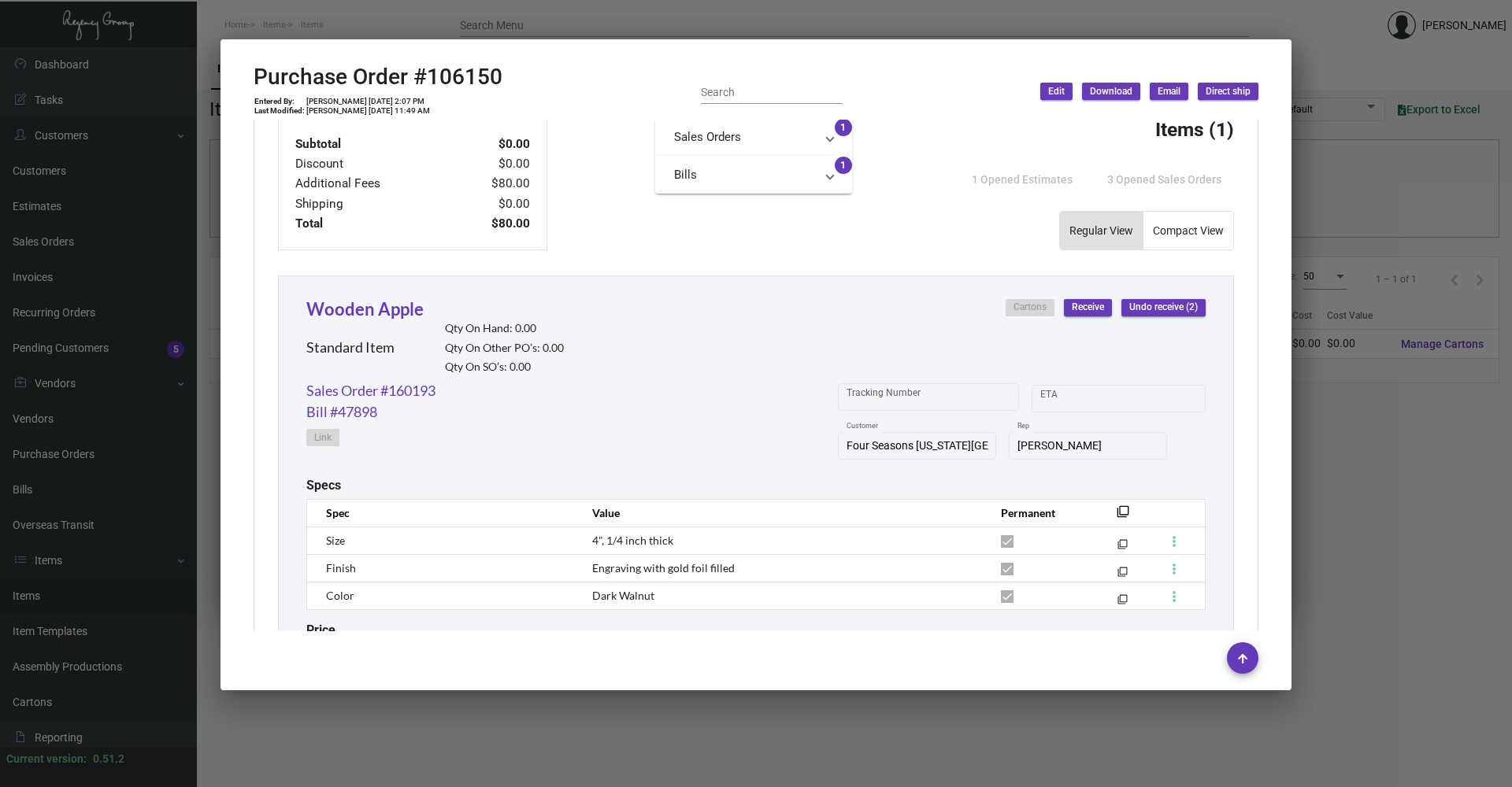
scroll to position [702, 0]
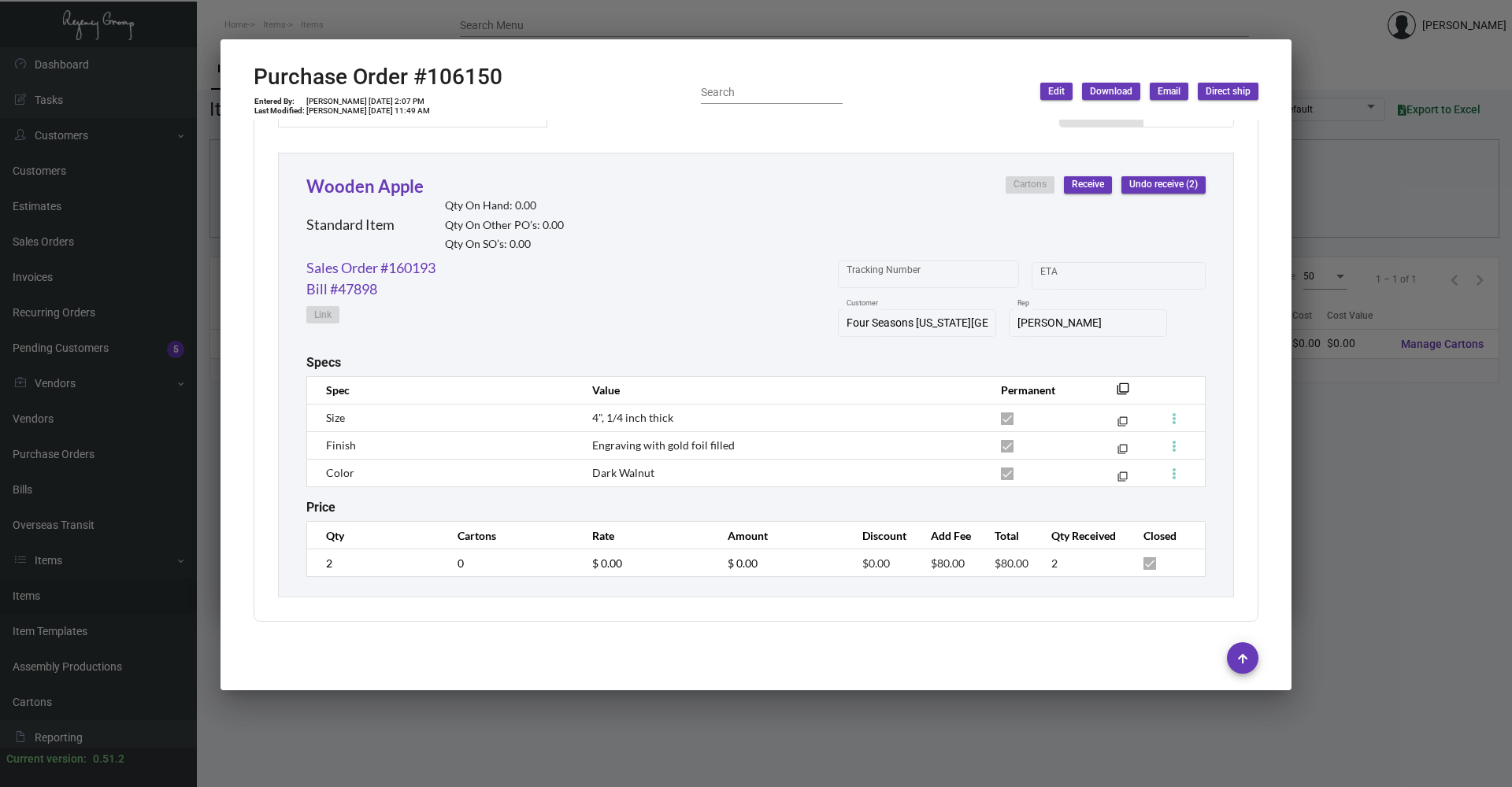
click at [576, 700] on div at bounding box center [756, 394] width 1512 height 787
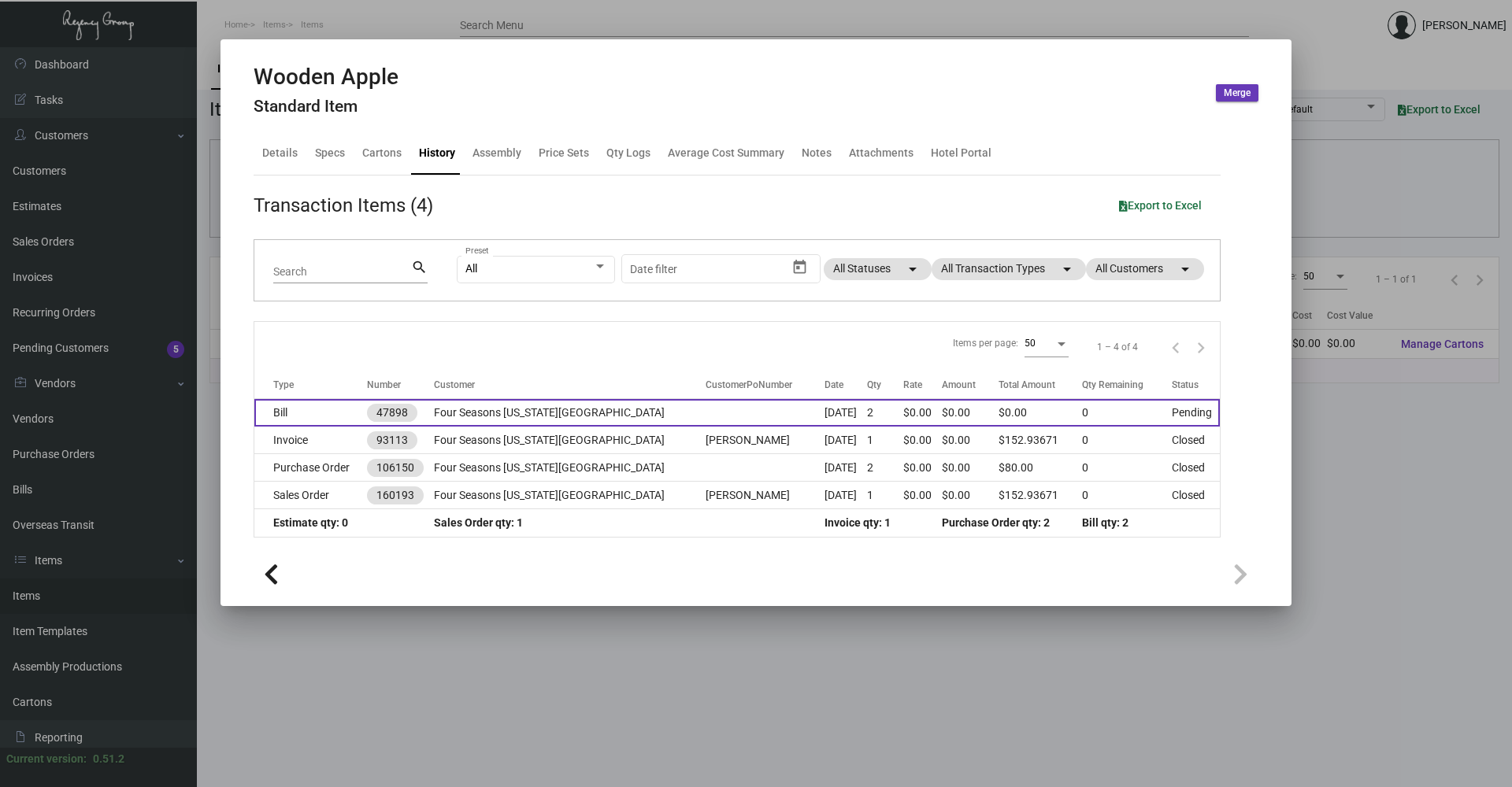
click at [516, 406] on td "Four Seasons [US_STATE][GEOGRAPHIC_DATA]" at bounding box center [570, 412] width 272 height 27
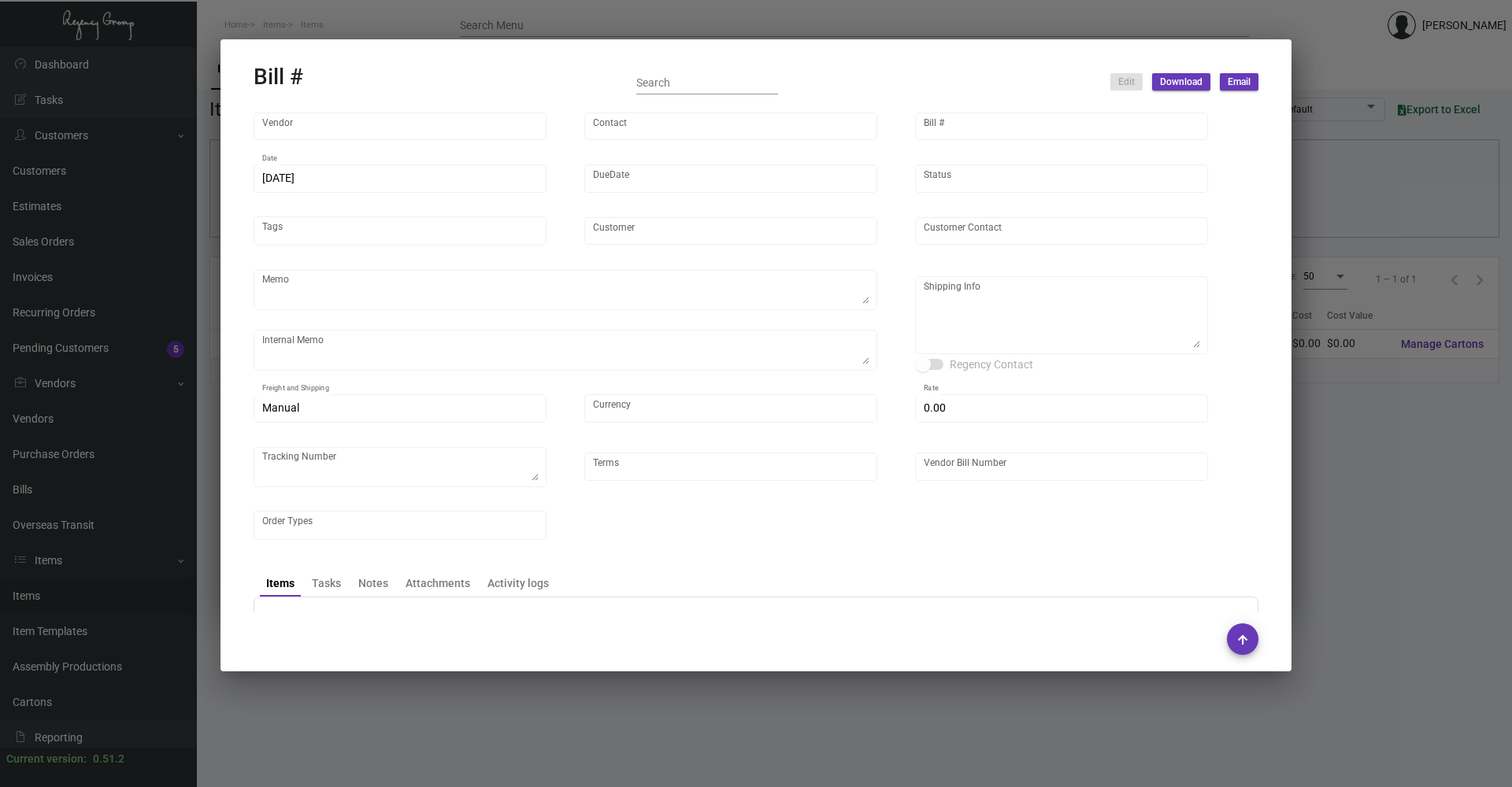
type input "Shanghai East Industrial Co., Ltd,"
type input "[PERSON_NAME]"
type input "47898"
type input "[DATE]"
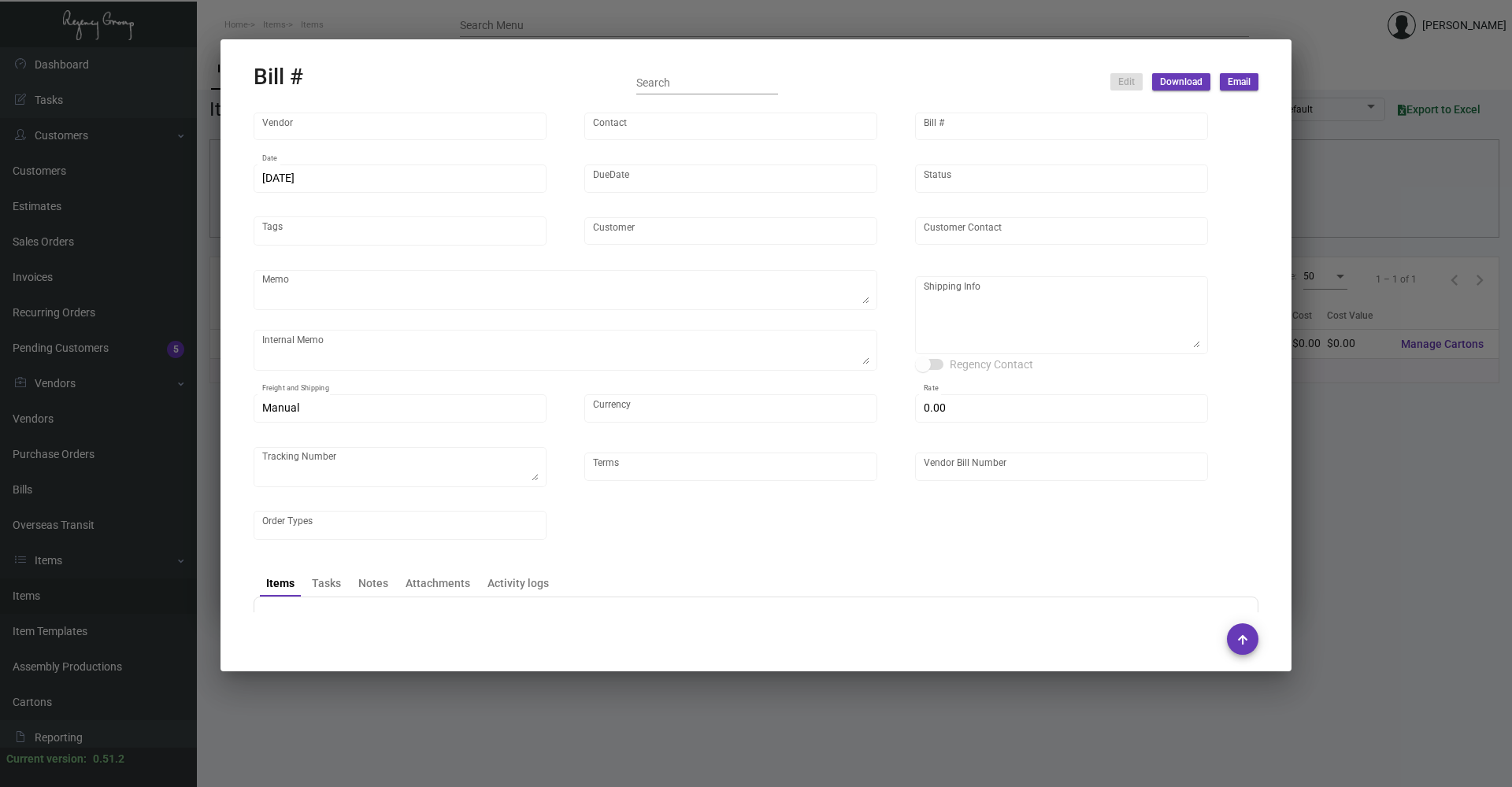
type input "Four Seasons [US_STATE][GEOGRAPHIC_DATA]"
type input "[PERSON_NAME]"
type textarea "Please ship directly to our NY office."
type textarea "fee not to be paid"
type textarea "Four Seasons [US_STATE][GEOGRAPHIC_DATA] - [PERSON_NAME] [STREET_ADDRESS][PERSO…"
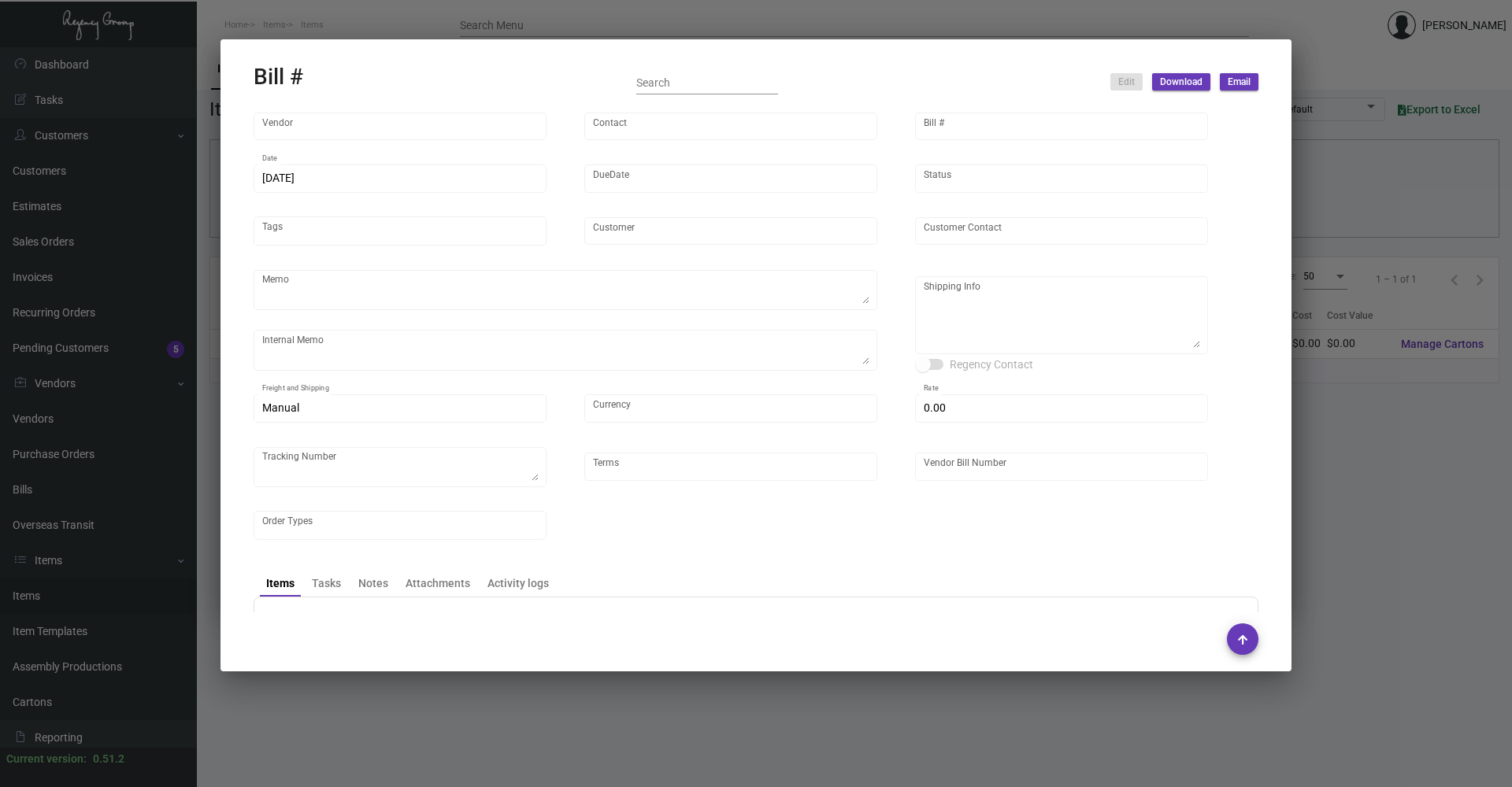
type input "United States Dollar $"
type input "$ 0.00"
type input "Net 30"
type input "106150_Sample"
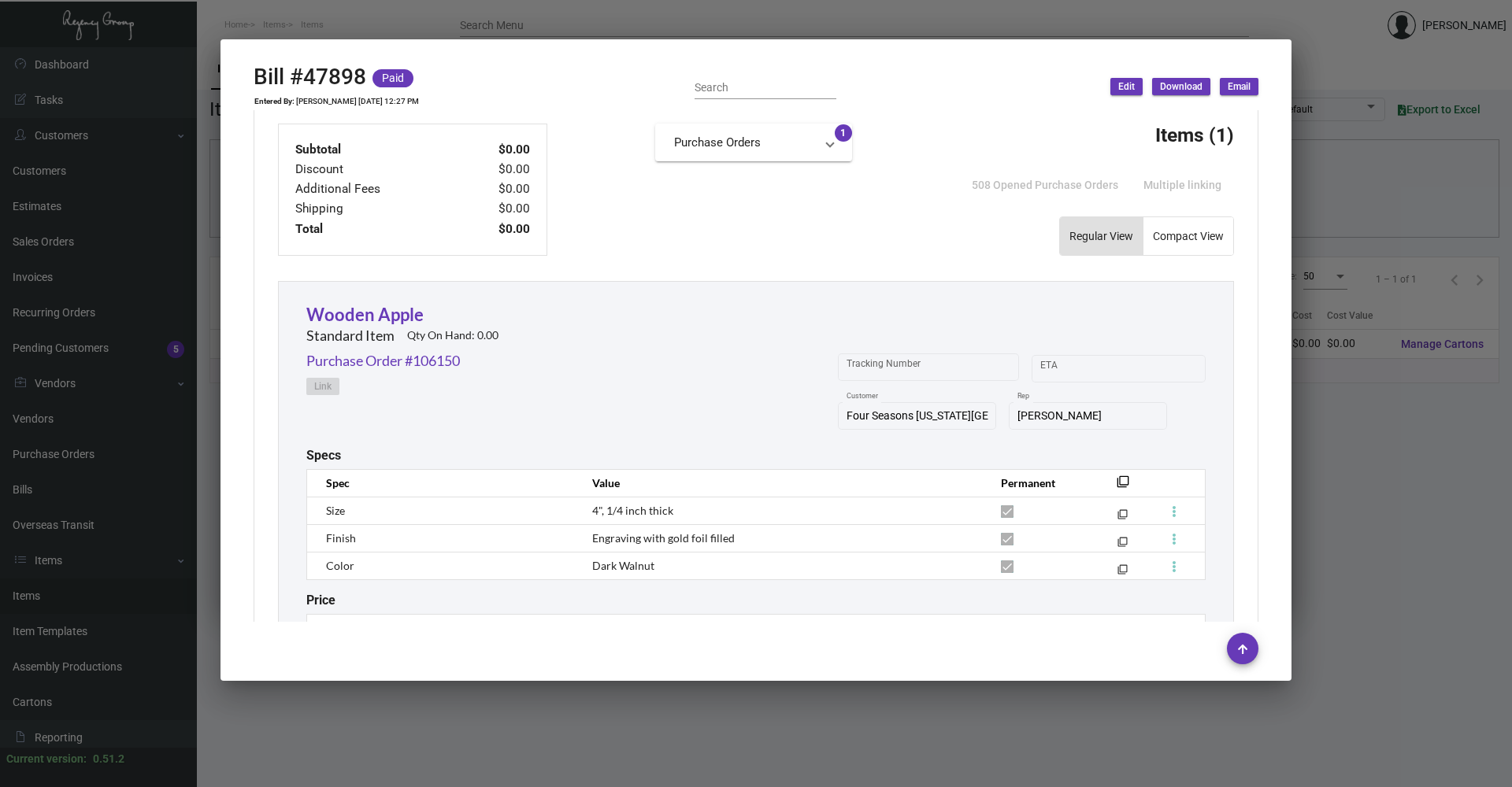
scroll to position [609, 0]
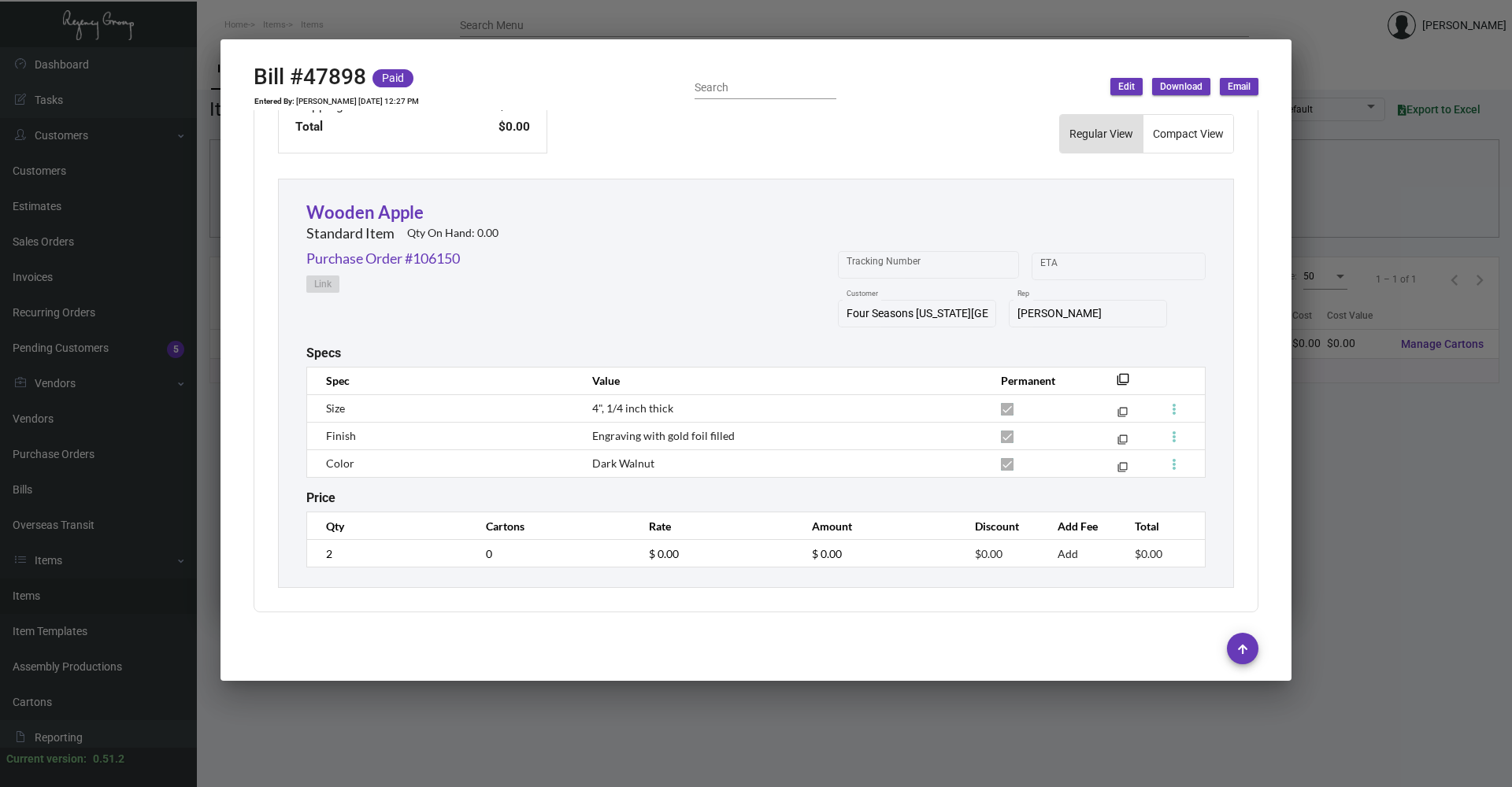
click at [584, 734] on div at bounding box center [756, 394] width 1512 height 787
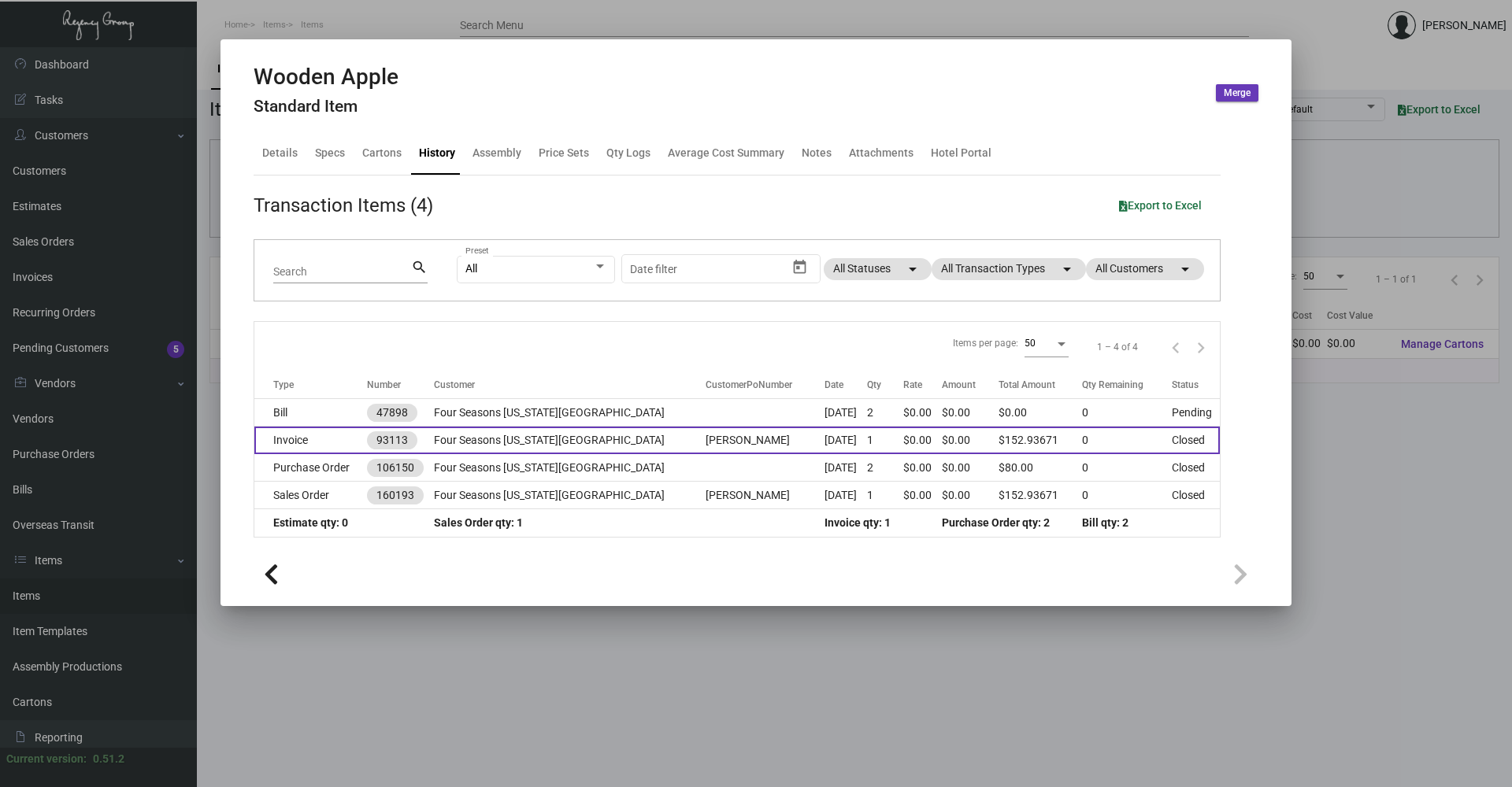
click at [497, 444] on td "Four Seasons [US_STATE][GEOGRAPHIC_DATA]" at bounding box center [570, 440] width 272 height 27
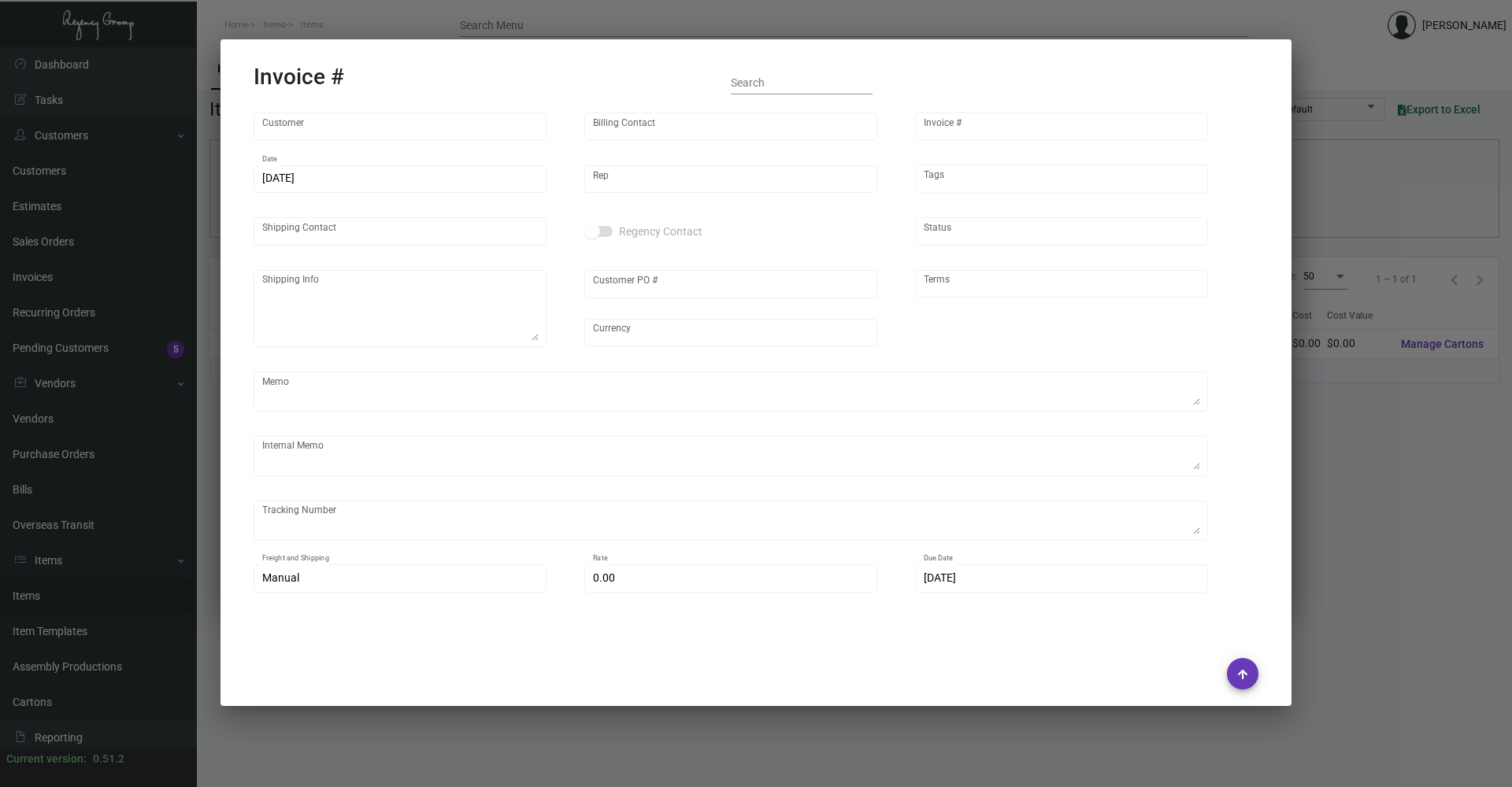
type input "Four Seasons [US_STATE][GEOGRAPHIC_DATA]"
type input "30 Park Place Hotel LLC. c/o [GEOGRAPHIC_DATA] [US_STATE][GEOGRAPHIC_DATA]"
type input "93113"
type input "[DATE]"
type input "[PERSON_NAME]"
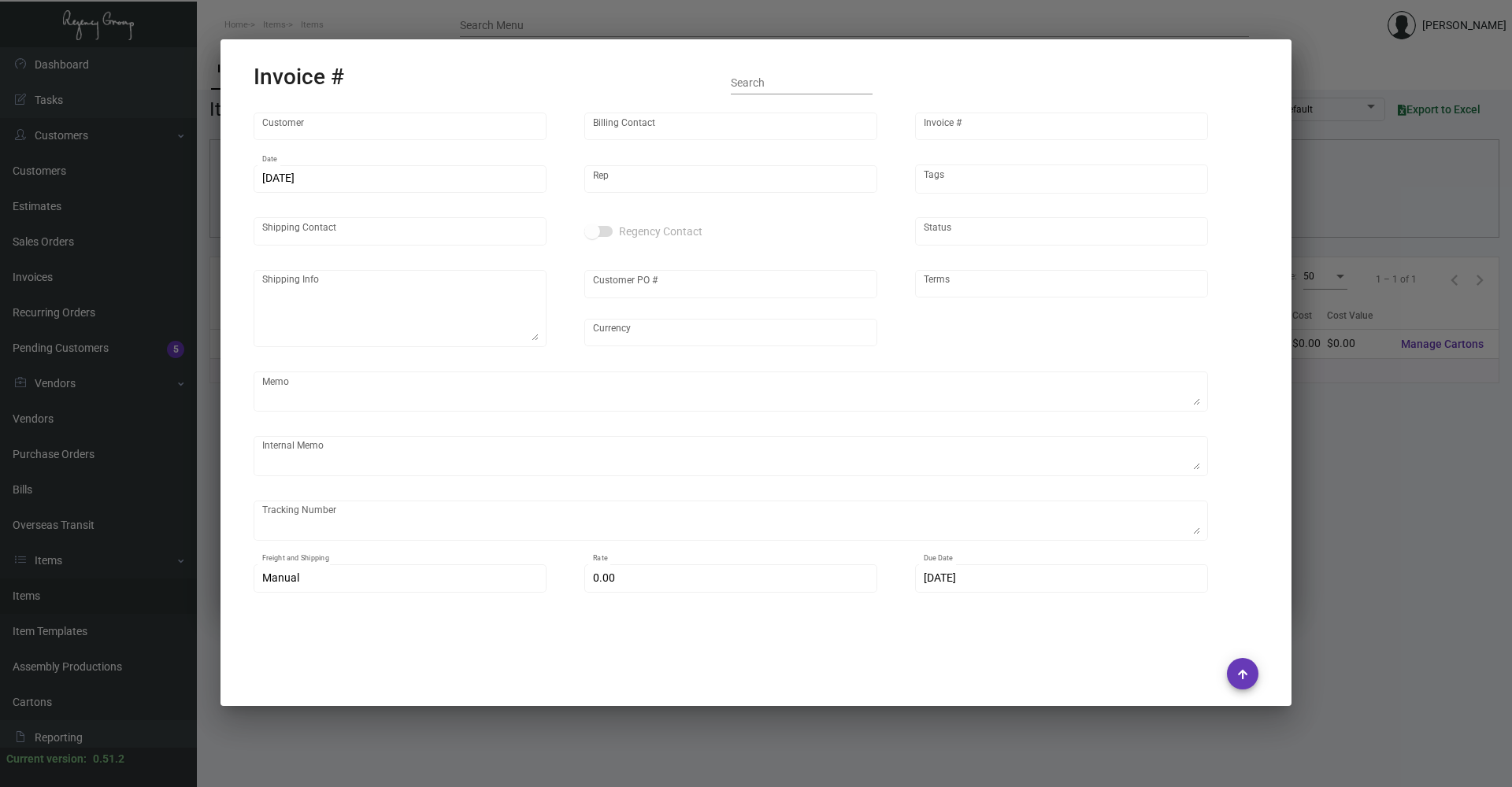
type input "[PERSON_NAME]"
type textarea "Four Seasons [US_STATE][GEOGRAPHIC_DATA] - [PERSON_NAME]"
type input "[PERSON_NAME]"
type input "United States Dollar $"
type input "COD"
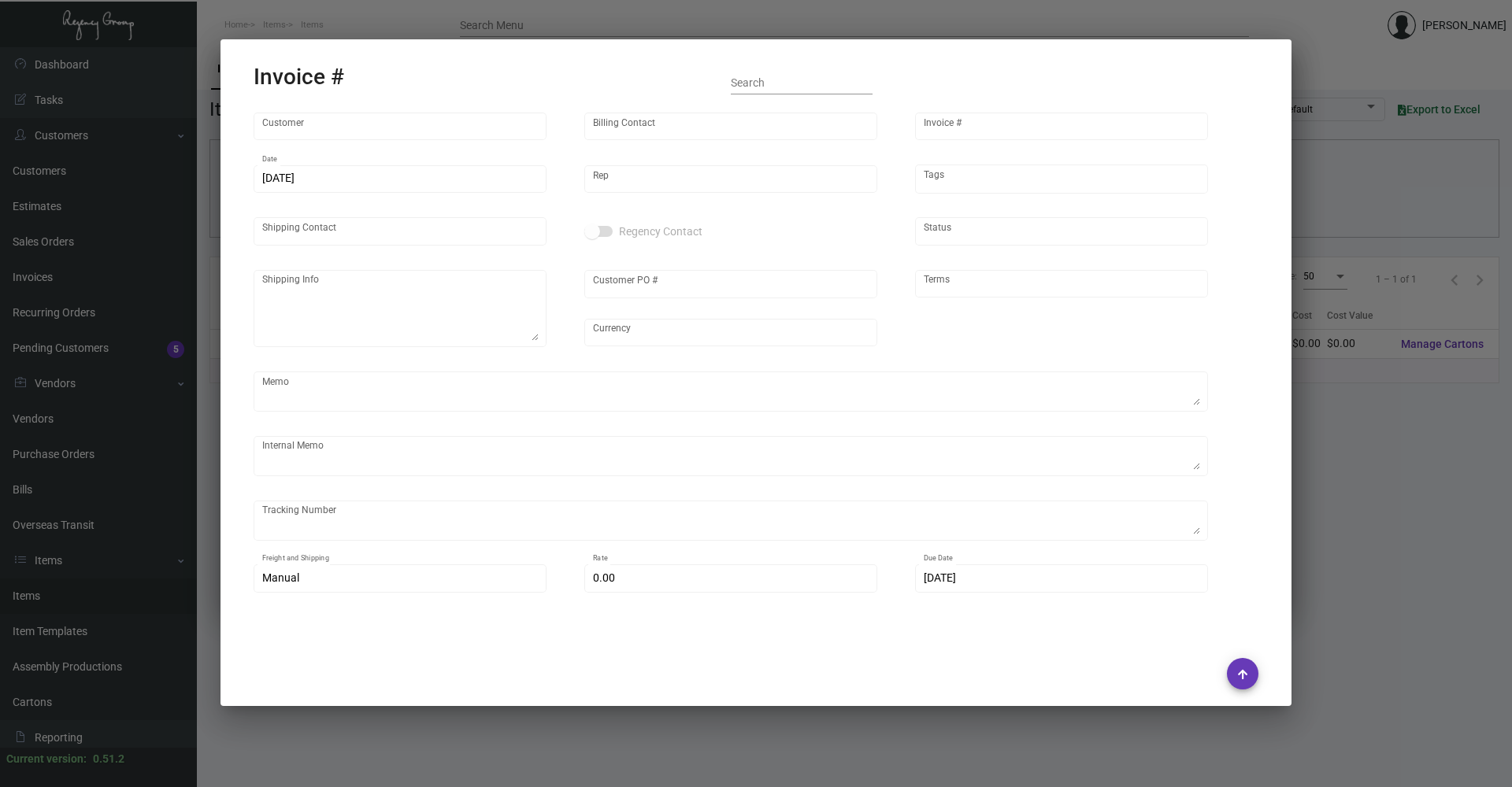
type input "$ 20.47"
type input "[DATE]"
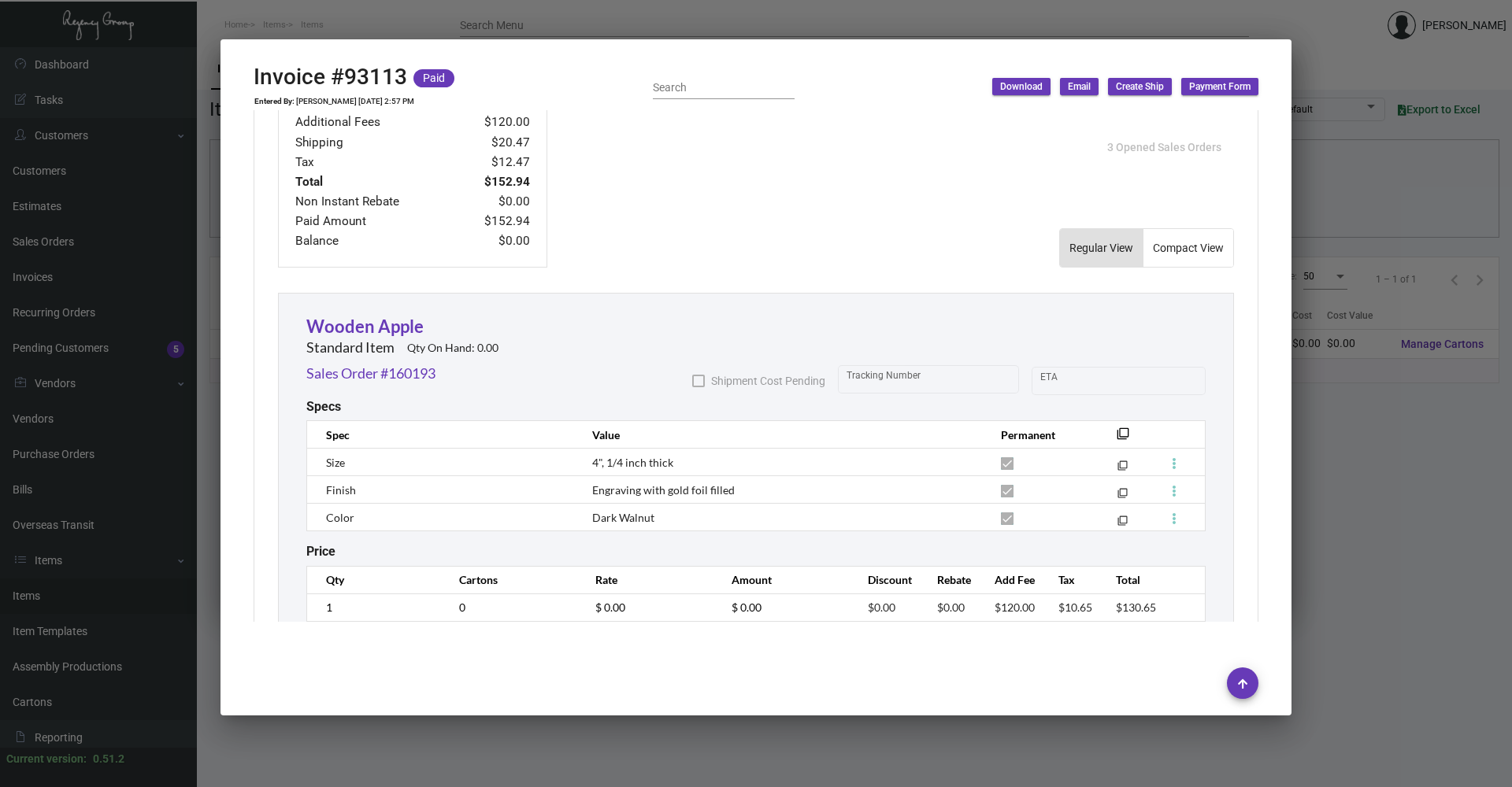
scroll to position [797, 0]
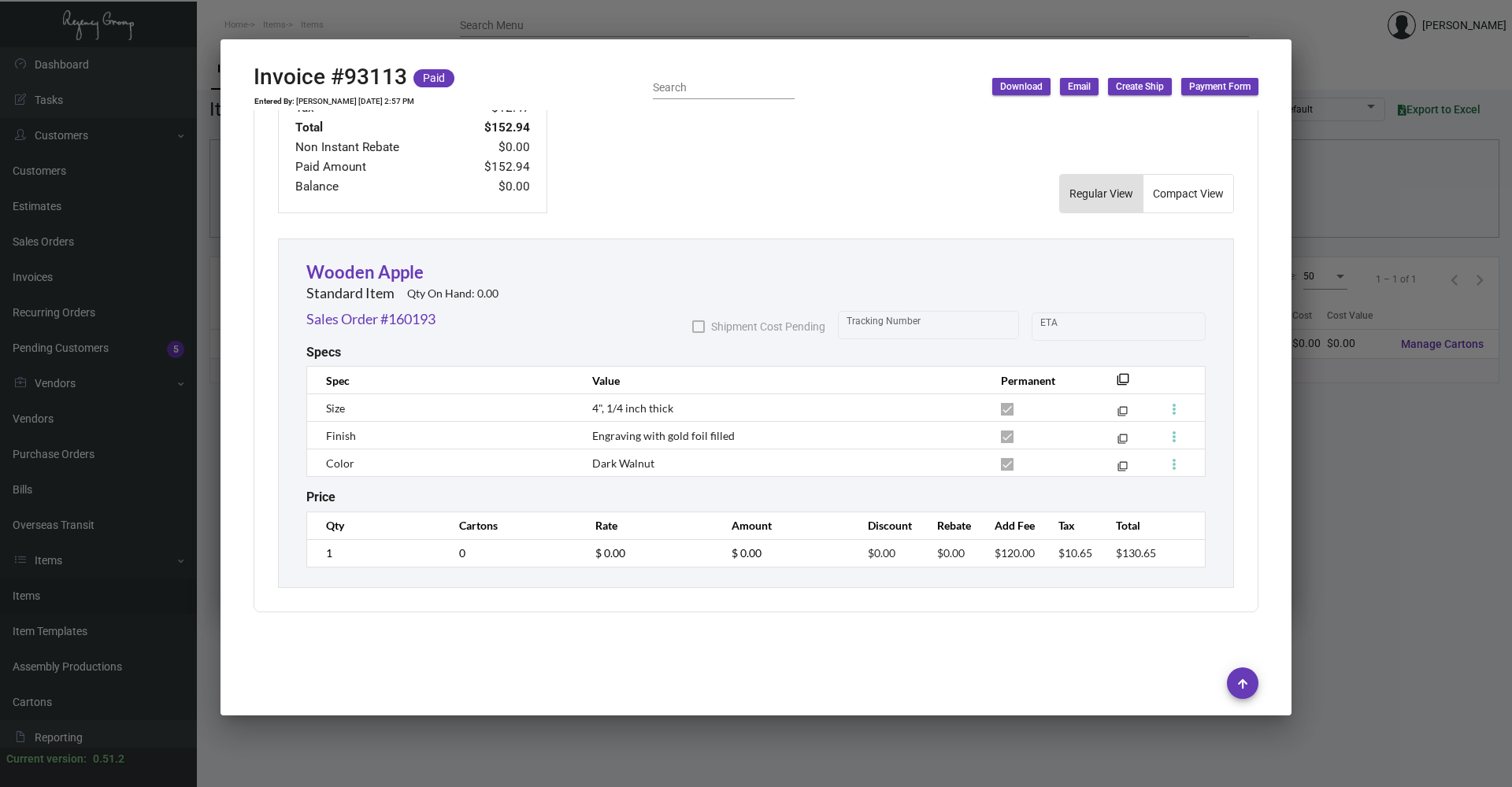
drag, startPoint x: 575, startPoint y: 762, endPoint x: 569, endPoint y: 615, distance: 147.1
click at [575, 753] on div at bounding box center [756, 394] width 1512 height 787
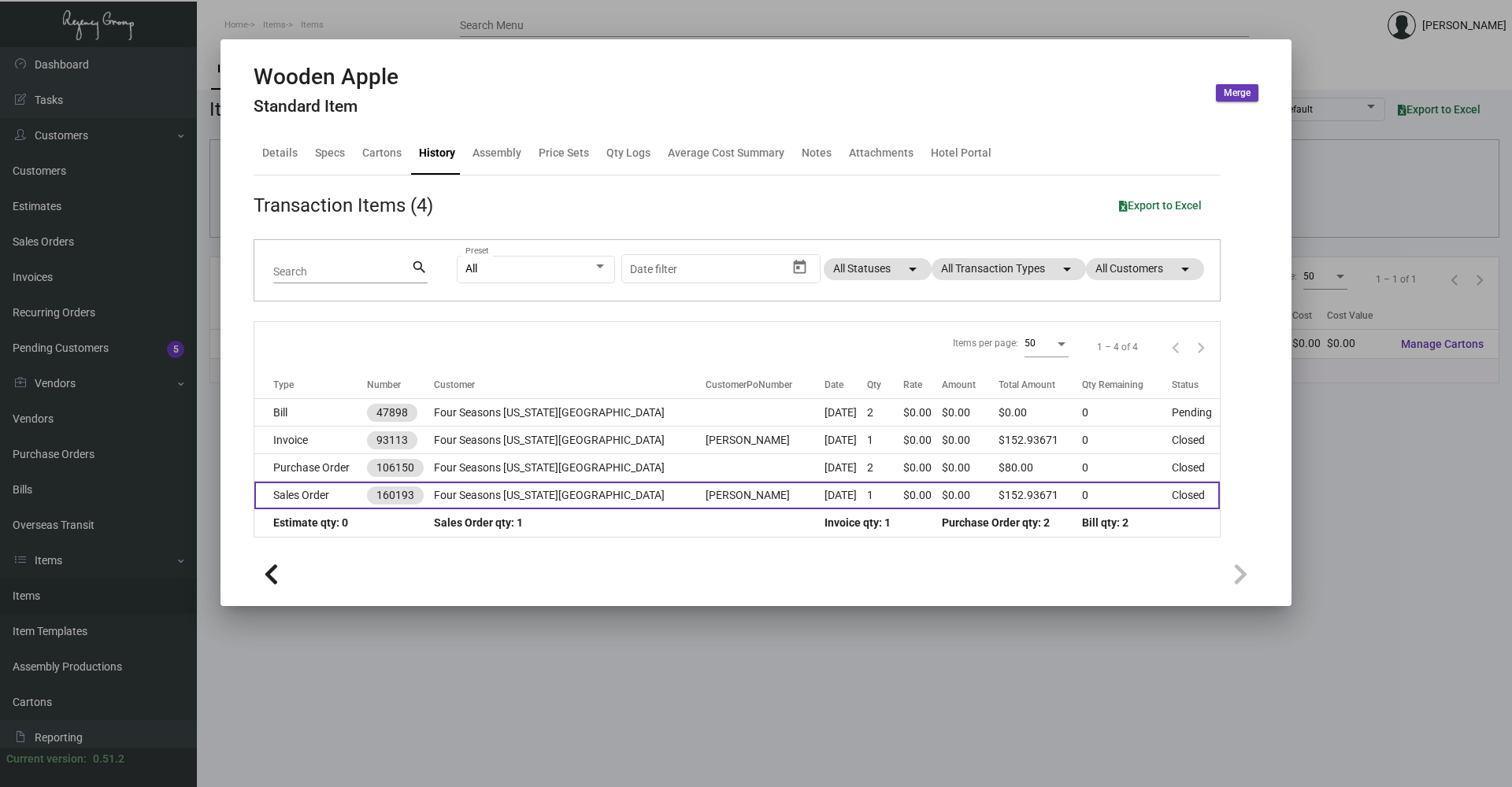
click at [520, 489] on td "Four Seasons [US_STATE][GEOGRAPHIC_DATA]" at bounding box center [570, 495] width 272 height 27
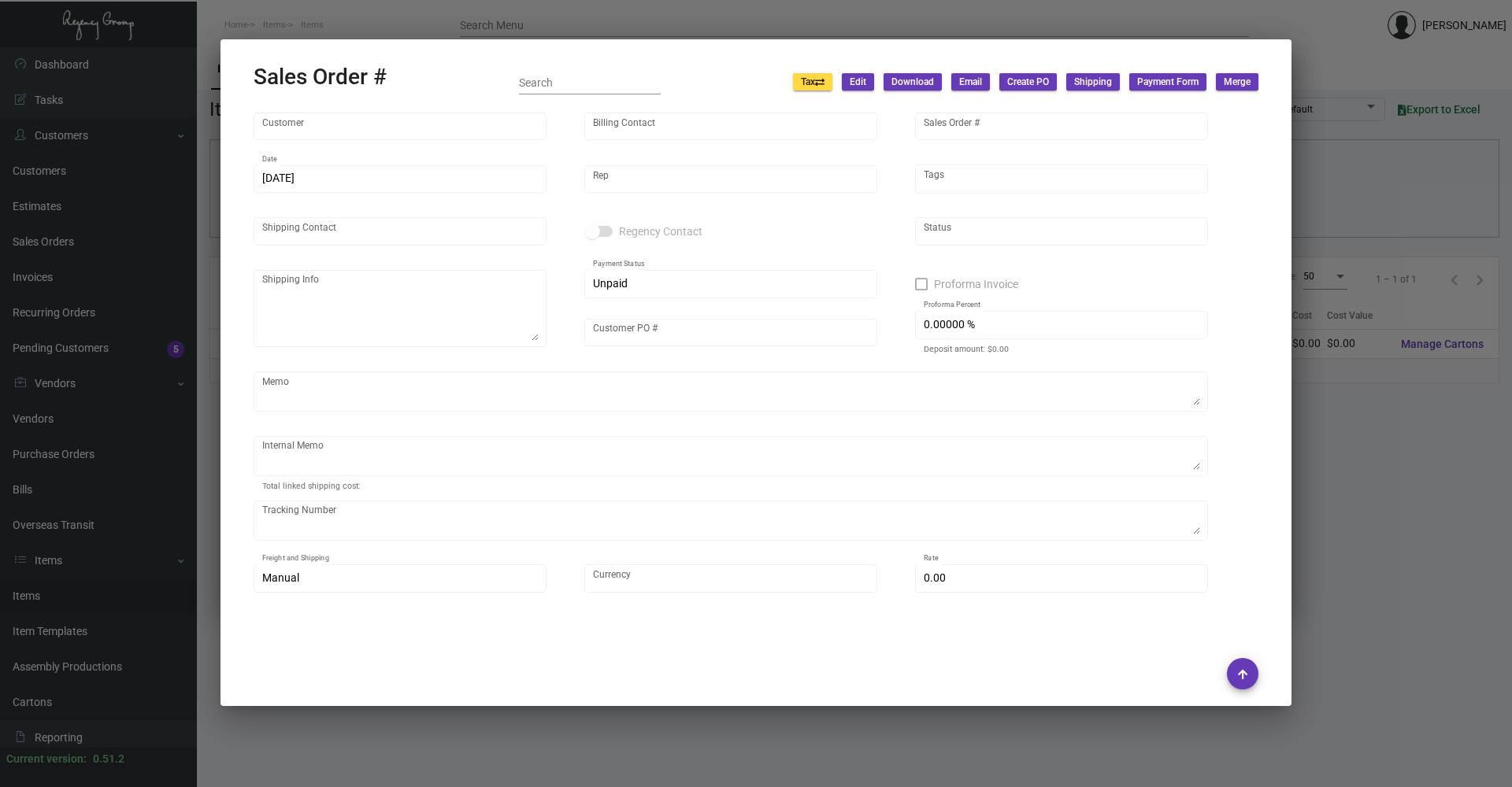
type input "Four Seasons [US_STATE][GEOGRAPHIC_DATA]"
type input "30 Park Place Hotel LLC. c/o [GEOGRAPHIC_DATA] [US_STATE][GEOGRAPHIC_DATA]"
type input "160193"
type input "[DATE]"
type input "[PERSON_NAME]"
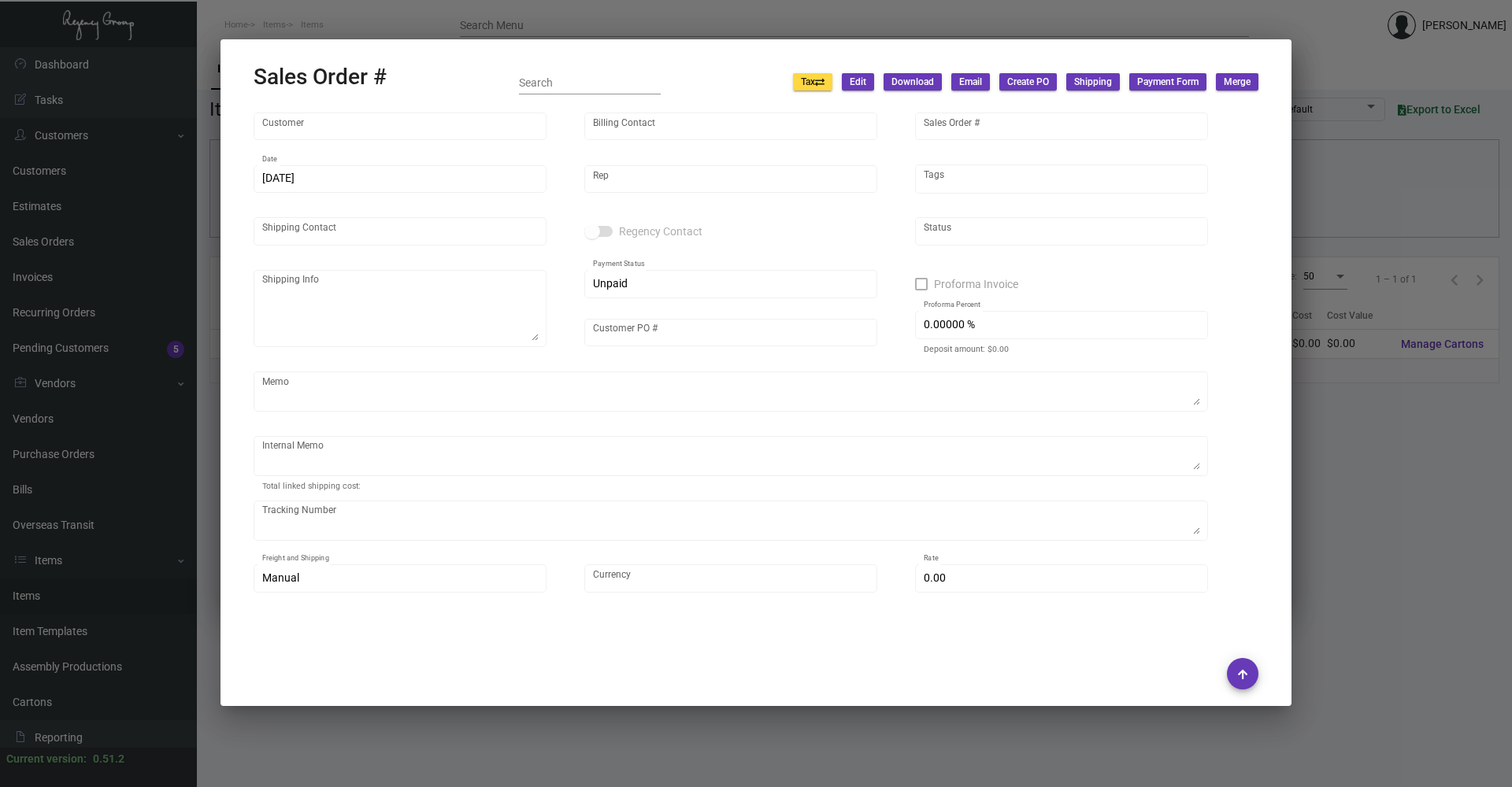
type input "[PERSON_NAME]"
type textarea "Four Seasons [US_STATE][GEOGRAPHIC_DATA] - [PERSON_NAME]"
type input "[PERSON_NAME]"
type input "United States Dollar $"
type input "$ 20.47"
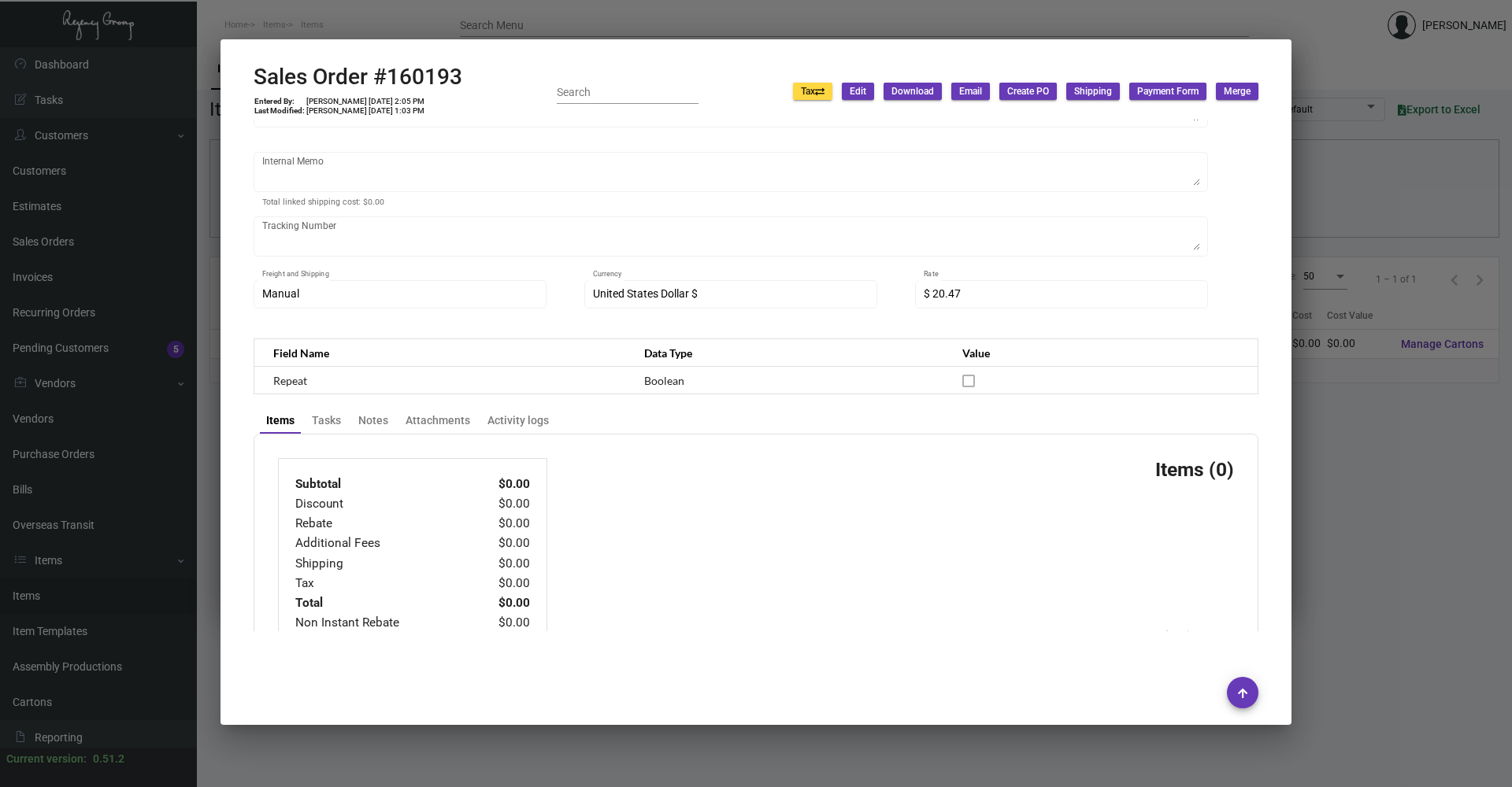
scroll to position [315, 0]
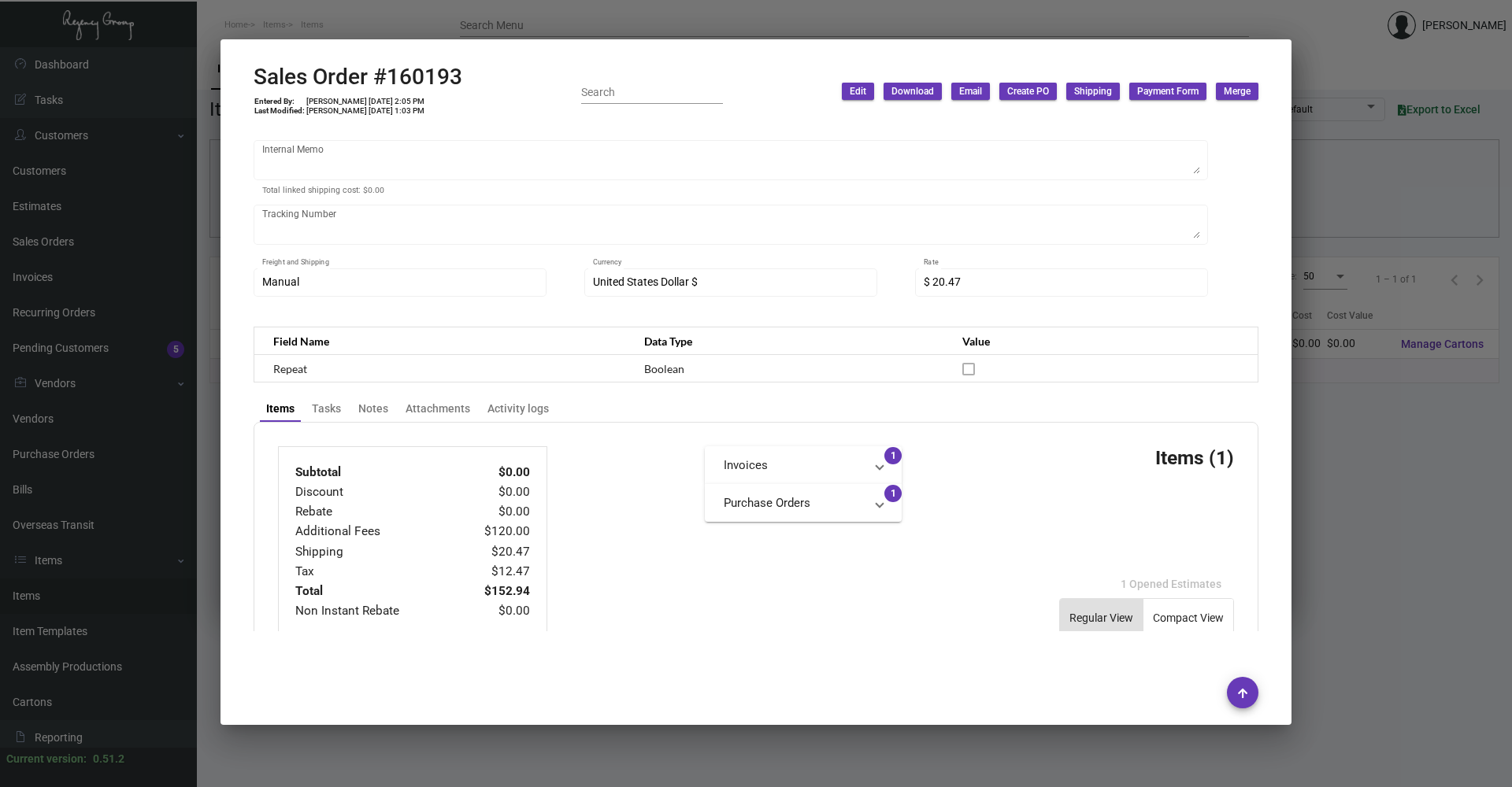
click at [550, 738] on div at bounding box center [756, 394] width 1512 height 787
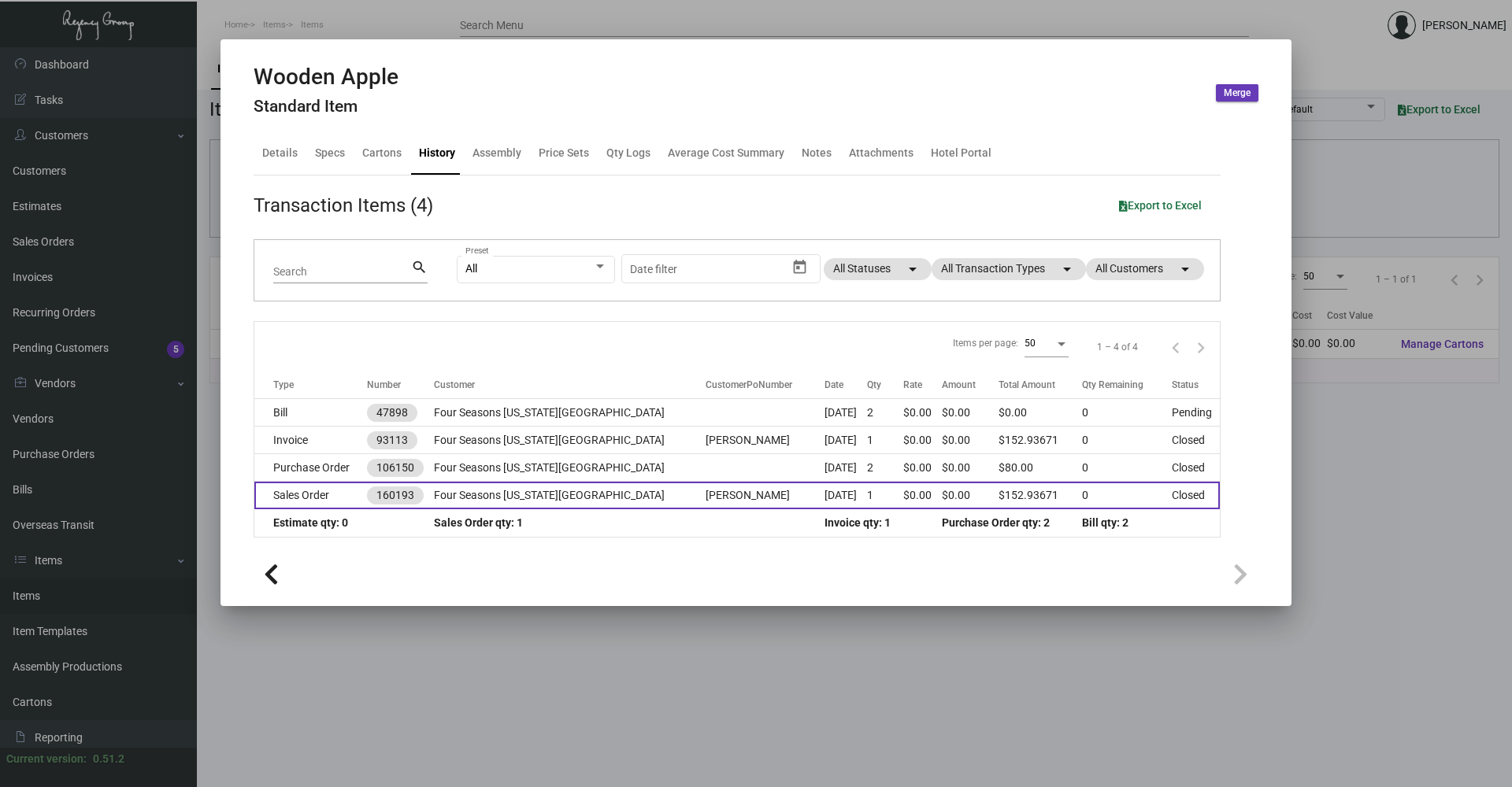
click at [577, 489] on td "Four Seasons [US_STATE][GEOGRAPHIC_DATA]" at bounding box center [570, 495] width 272 height 27
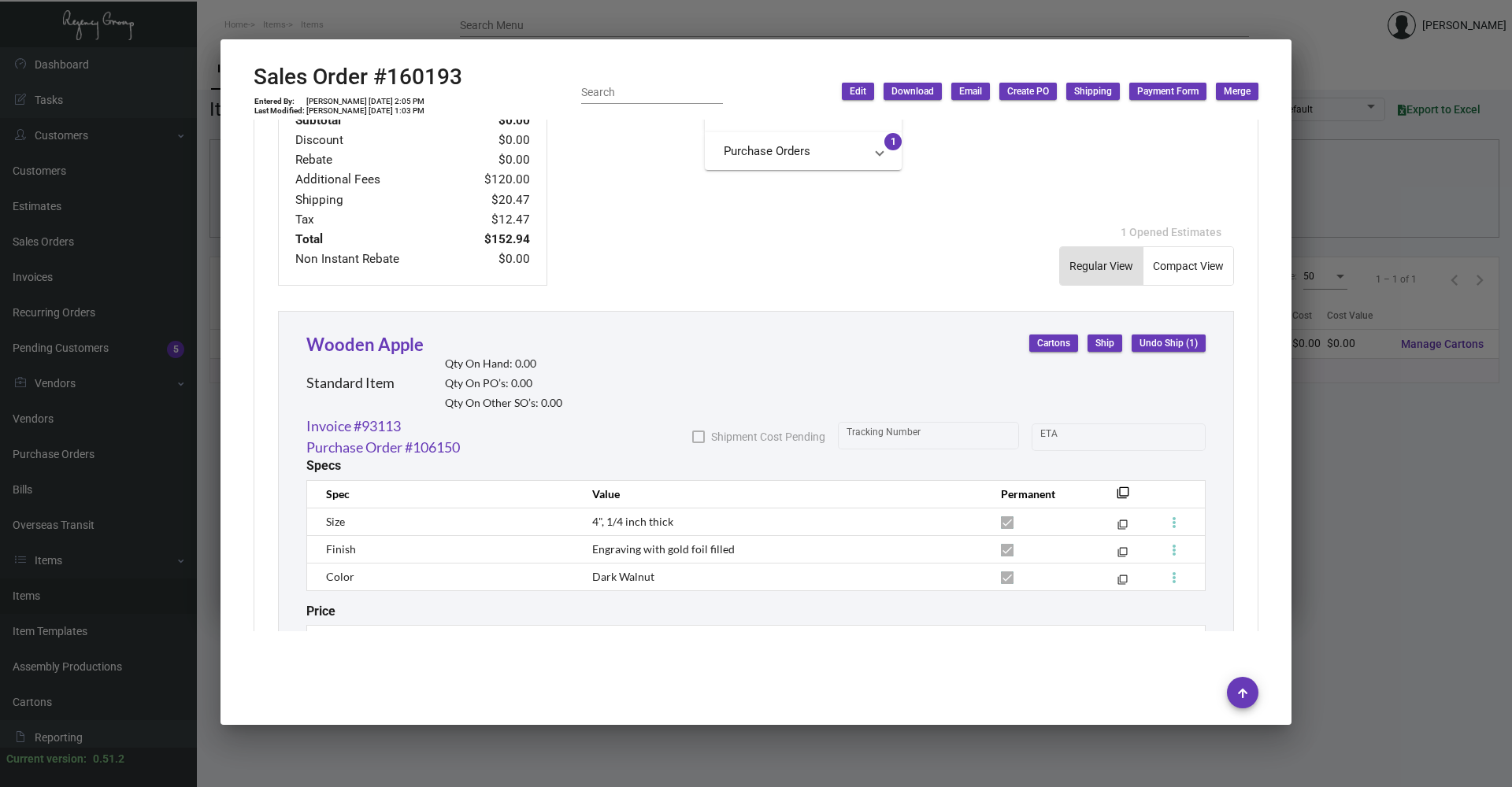
scroll to position [771, 0]
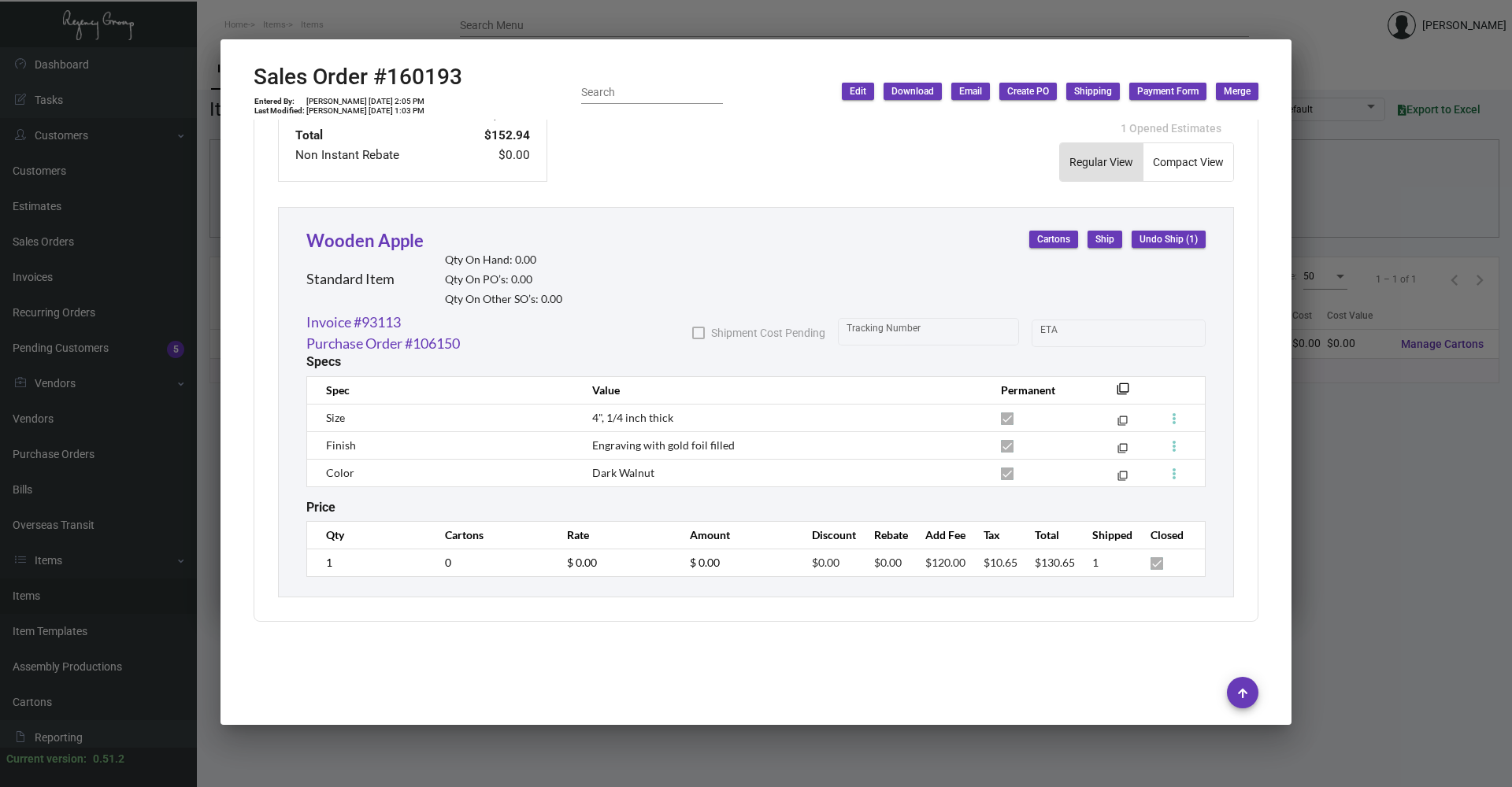
click at [675, 717] on div at bounding box center [756, 693] width 1005 height 54
drag, startPoint x: 1403, startPoint y: 575, endPoint x: 1353, endPoint y: 181, distance: 397.2
click at [1401, 533] on div at bounding box center [756, 394] width 1512 height 787
